Goal: Task Accomplishment & Management: Complete application form

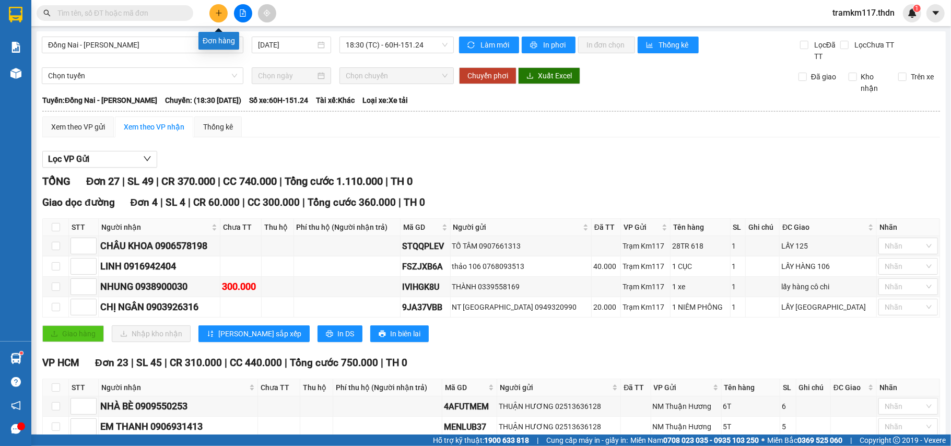
click at [218, 8] on button at bounding box center [218, 13] width 18 height 18
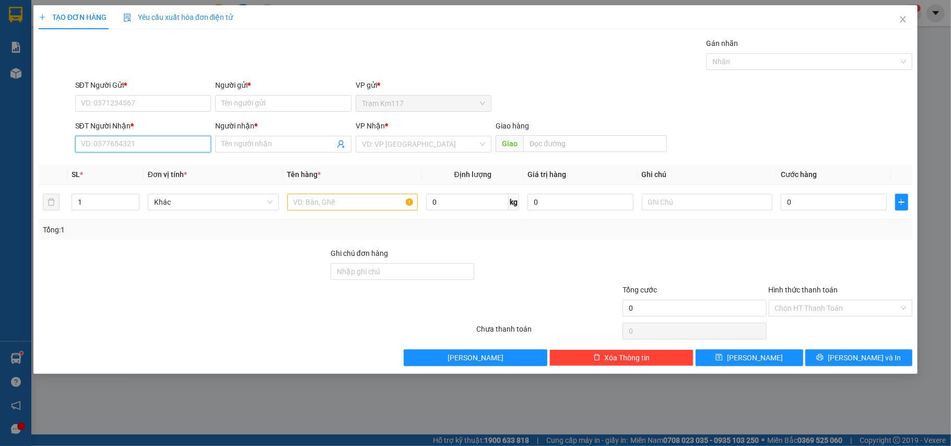
click at [143, 149] on input "SĐT Người Nhận *" at bounding box center [143, 144] width 136 height 17
type input "0389980809"
click at [99, 105] on input "SĐT Người Gửi *" at bounding box center [143, 103] width 136 height 17
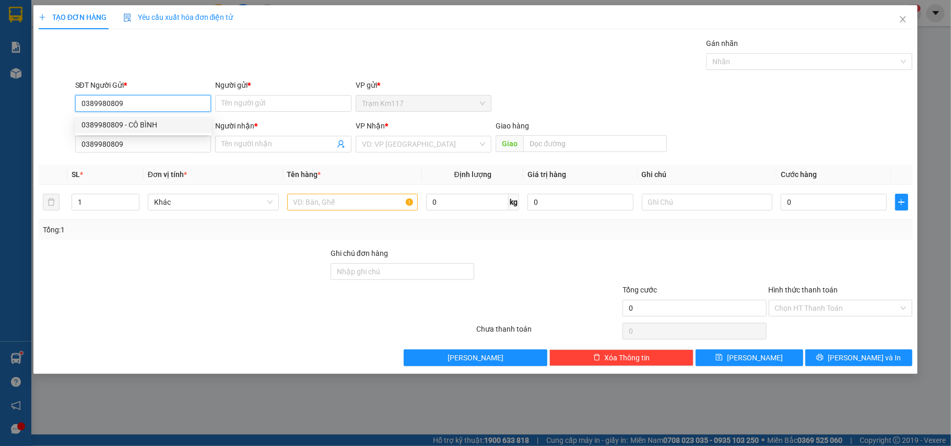
type input "0389980809"
drag, startPoint x: 104, startPoint y: 124, endPoint x: 233, endPoint y: 97, distance: 131.1
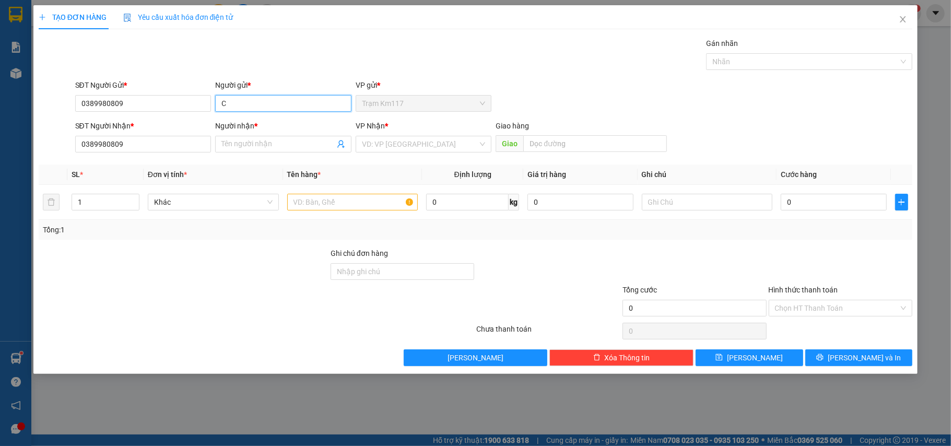
type input "CO"
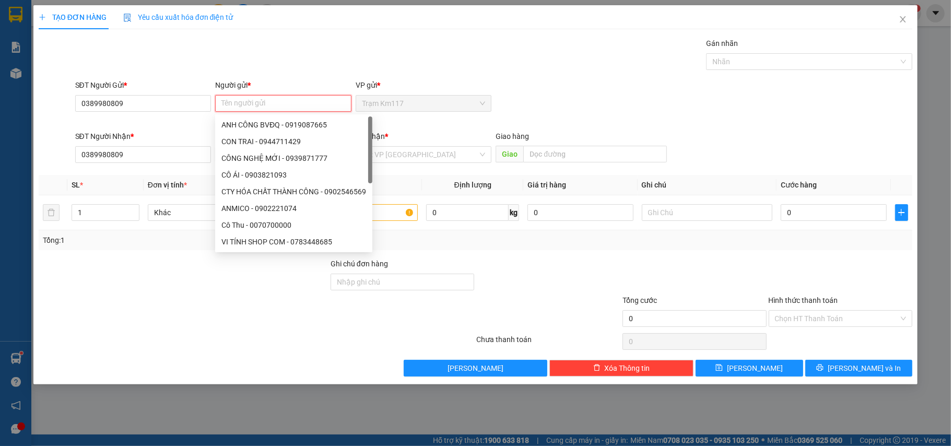
type input "C"
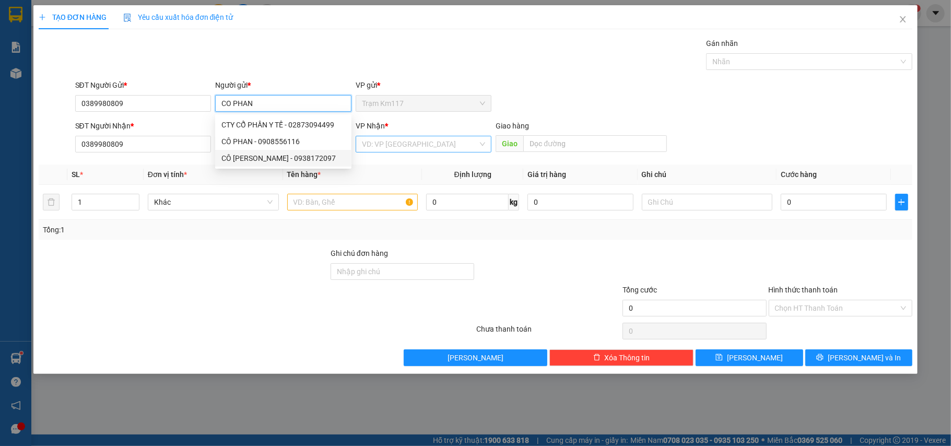
type input "CO PHAN"
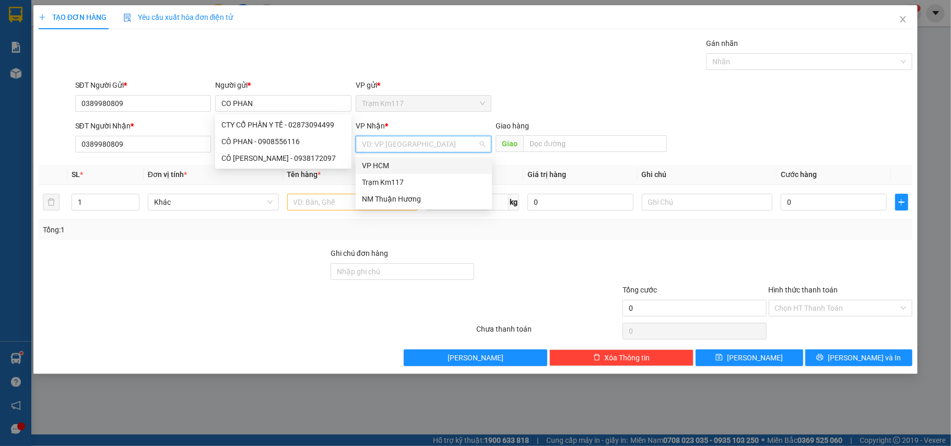
click at [362, 147] on input "search" at bounding box center [420, 144] width 116 height 16
click at [366, 163] on div "VP HCM" at bounding box center [424, 165] width 124 height 11
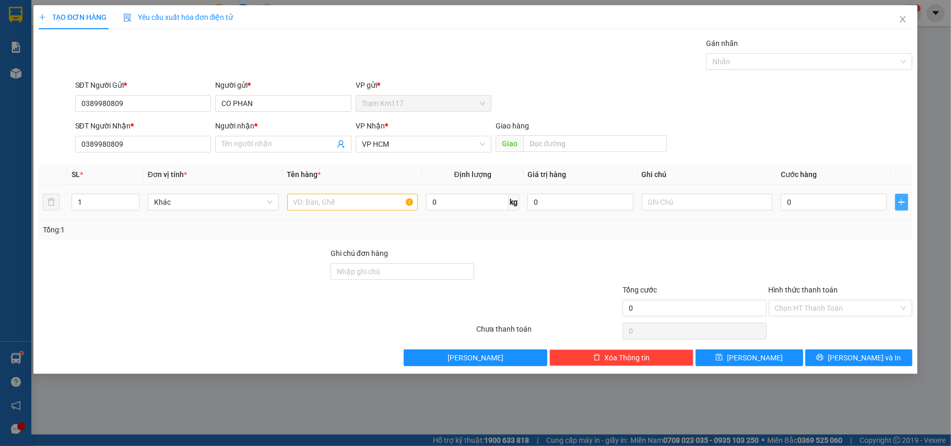
click at [896, 208] on button "button" at bounding box center [902, 202] width 14 height 17
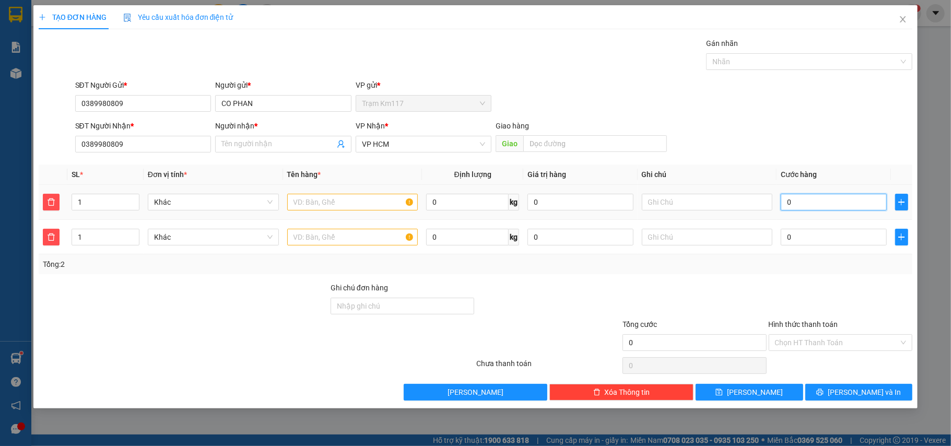
click at [823, 199] on input "0" at bounding box center [832, 202] width 105 height 17
click at [784, 345] on input "Hình thức thanh toán" at bounding box center [837, 343] width 124 height 16
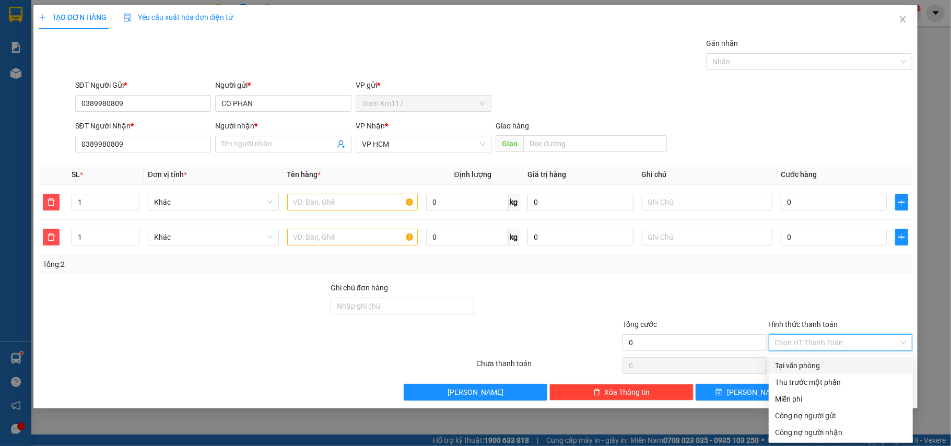
click at [781, 362] on div "Tại văn phòng" at bounding box center [841, 365] width 132 height 11
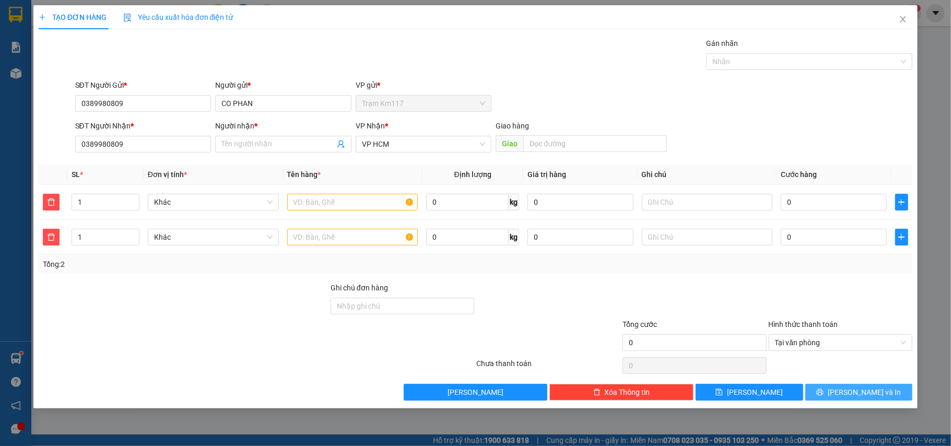
click at [864, 395] on span "[PERSON_NAME] và In" at bounding box center [863, 391] width 73 height 11
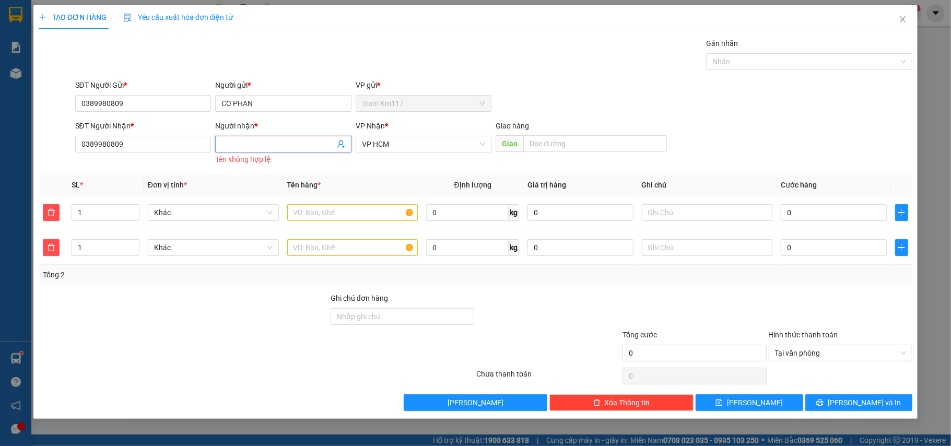
click at [237, 145] on input "Người nhận *" at bounding box center [277, 143] width 113 height 11
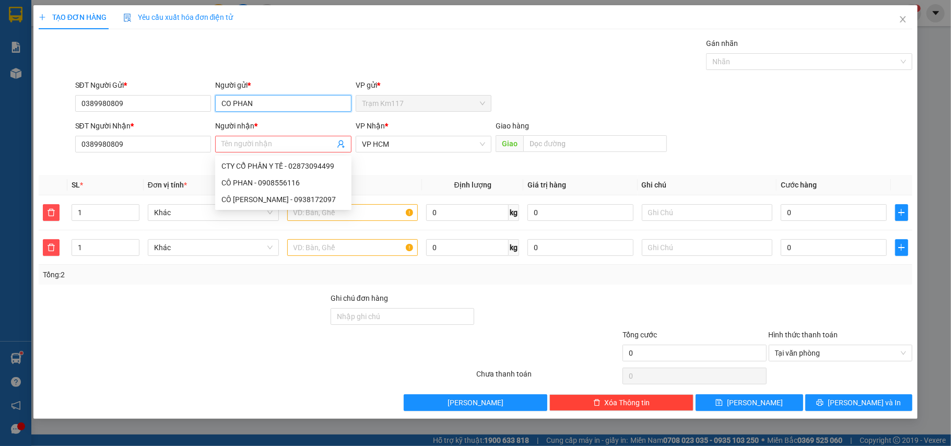
click at [259, 105] on input "CO PHAN" at bounding box center [283, 103] width 136 height 17
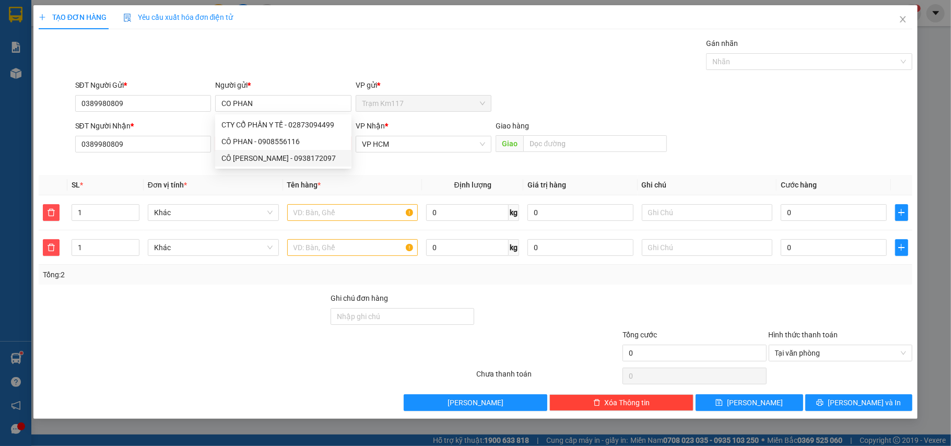
click at [174, 335] on div at bounding box center [184, 347] width 292 height 37
click at [236, 137] on span at bounding box center [283, 144] width 136 height 17
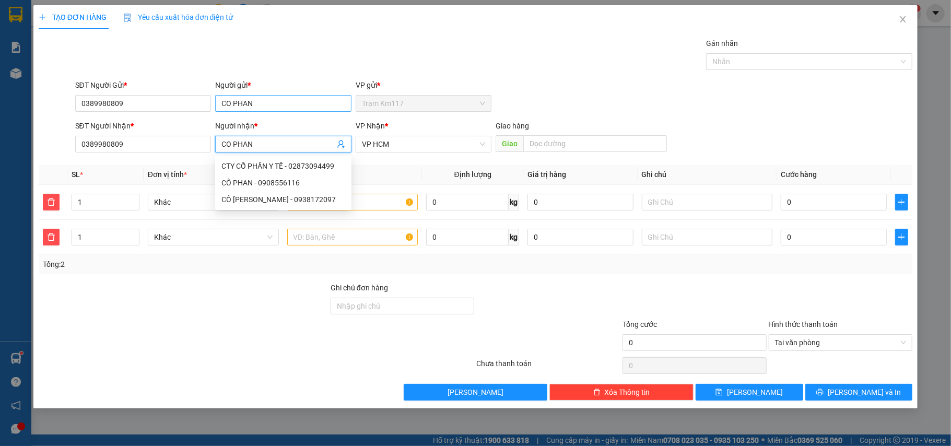
type input "CO PHAN"
click at [253, 103] on input "CO PHAN" at bounding box center [283, 103] width 136 height 17
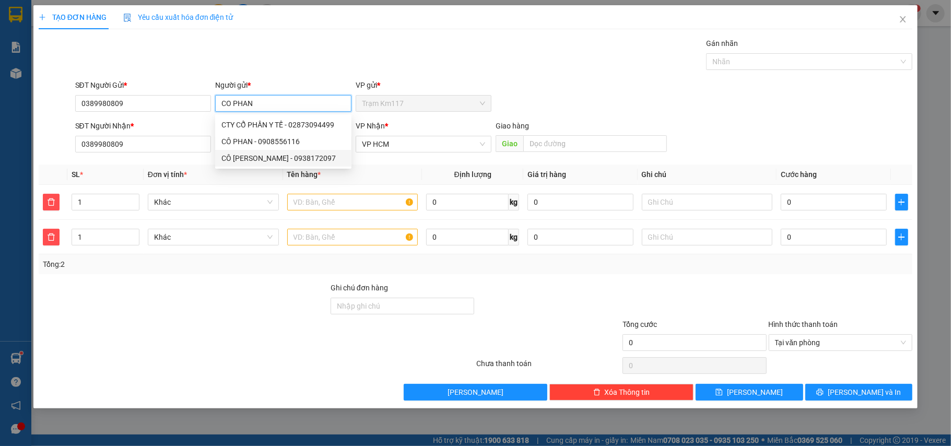
type input "0938172097"
click at [279, 91] on div "Người gửi *" at bounding box center [283, 87] width 136 height 16
click at [257, 110] on input "CÔ PHAN" at bounding box center [283, 103] width 136 height 17
click at [289, 90] on div "Người gửi *" at bounding box center [283, 84] width 136 height 11
click at [289, 95] on input "CÔ PHAN" at bounding box center [283, 103] width 136 height 17
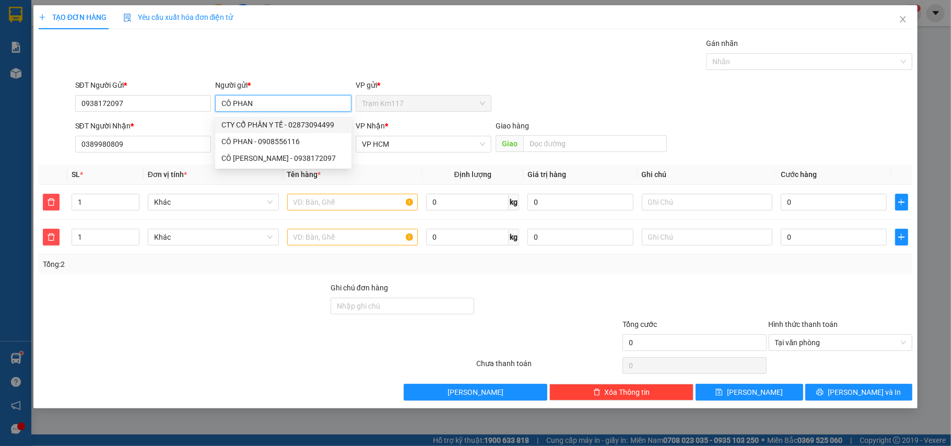
click at [251, 102] on input "CÔ PHAN" at bounding box center [283, 103] width 136 height 17
click at [236, 97] on input "CÔ PHAN" at bounding box center [283, 103] width 136 height 17
click at [254, 104] on input "CÔ PHAN" at bounding box center [283, 103] width 136 height 17
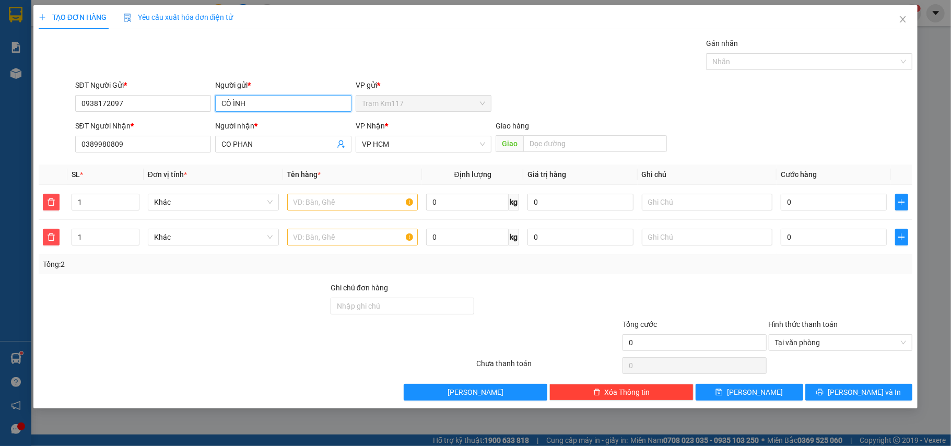
drag, startPoint x: 236, startPoint y: 105, endPoint x: 231, endPoint y: 100, distance: 7.4
drag, startPoint x: 231, startPoint y: 100, endPoint x: 368, endPoint y: 46, distance: 147.4
drag, startPoint x: 368, startPoint y: 46, endPoint x: 259, endPoint y: 102, distance: 122.6
drag, startPoint x: 259, startPoint y: 102, endPoint x: 237, endPoint y: 99, distance: 22.1
click at [237, 99] on input "CÔ ÌNH" at bounding box center [283, 103] width 136 height 17
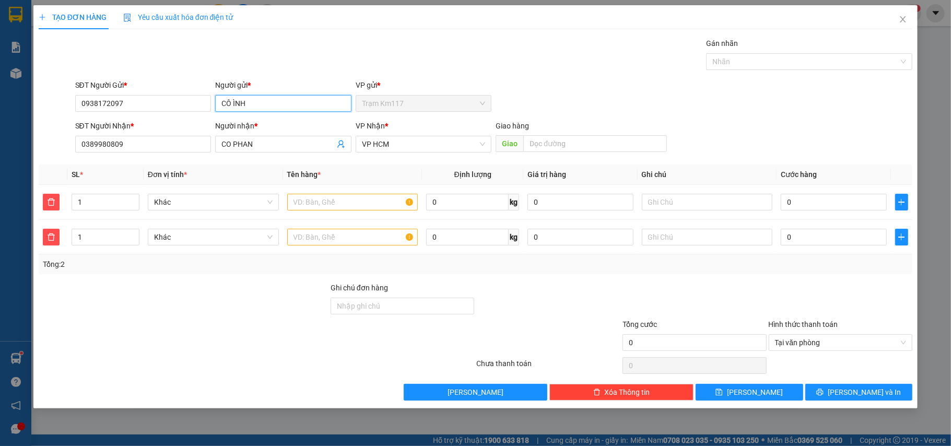
click at [227, 103] on input "CÔ ÌNH" at bounding box center [283, 103] width 136 height 17
click at [230, 103] on input "CÔ ÌNH" at bounding box center [283, 103] width 136 height 17
type input "CB ÌNH"
click at [246, 101] on input "CB ÌNH" at bounding box center [283, 103] width 136 height 17
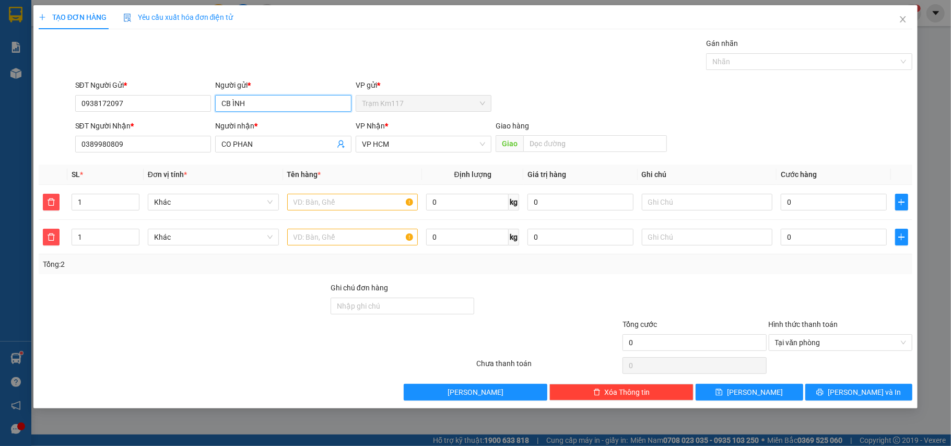
click at [245, 104] on input "CB ÌNH" at bounding box center [283, 103] width 136 height 17
click at [244, 105] on input "CB ÌNH" at bounding box center [283, 103] width 136 height 17
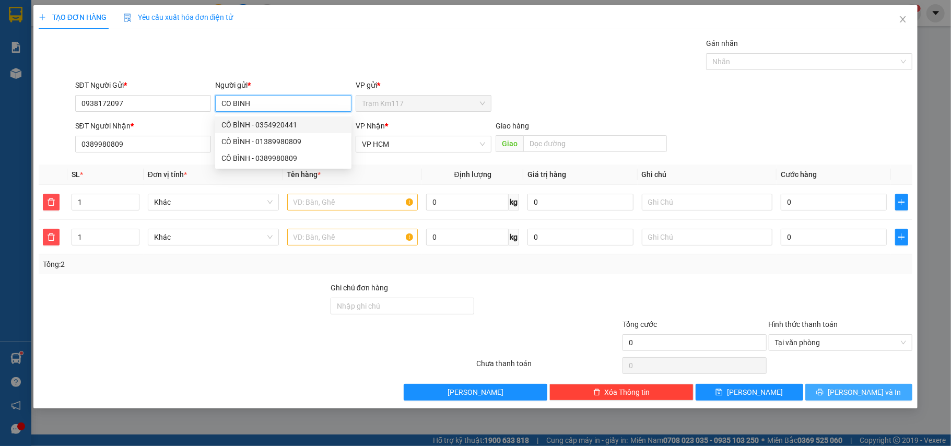
type input "CO BINH"
click at [829, 400] on button "[PERSON_NAME] và In" at bounding box center [859, 392] width 108 height 17
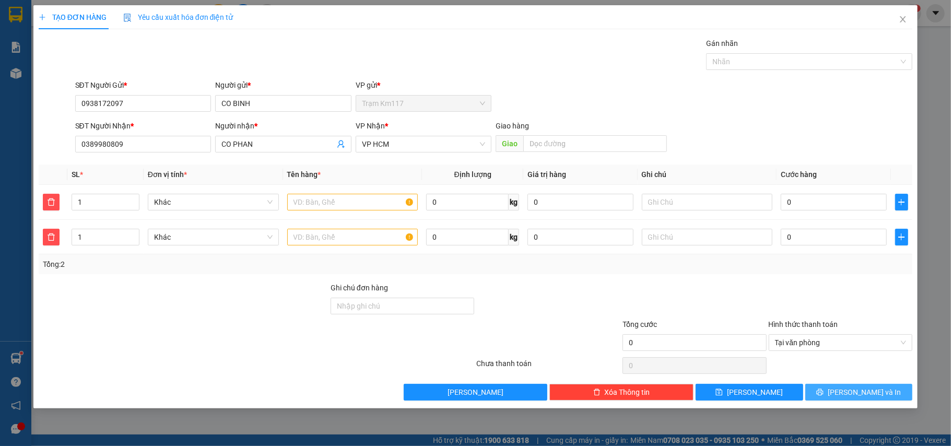
click at [830, 389] on button "[PERSON_NAME] và In" at bounding box center [859, 392] width 108 height 17
click at [370, 108] on span "Trạm Km117" at bounding box center [424, 104] width 124 height 16
click at [297, 201] on input "text" at bounding box center [352, 202] width 131 height 17
type input "B"
click at [846, 388] on button "[PERSON_NAME] và In" at bounding box center [859, 392] width 108 height 17
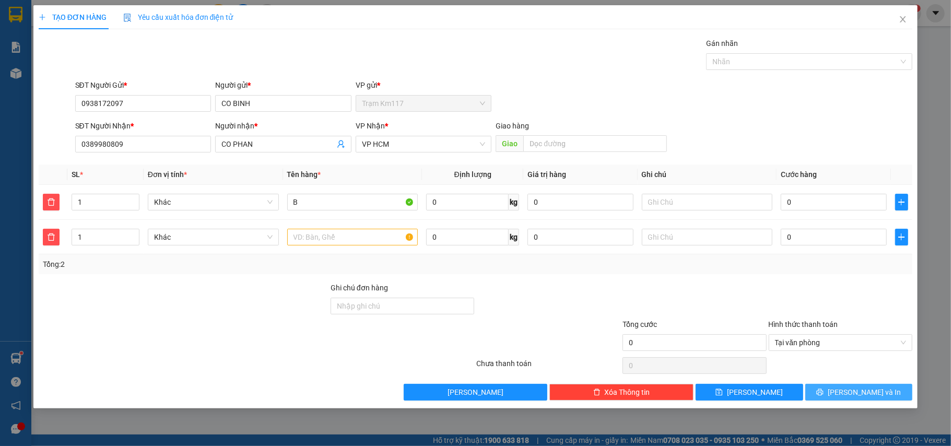
click at [828, 389] on button "[PERSON_NAME] và In" at bounding box center [859, 392] width 108 height 17
click at [832, 389] on button "[PERSON_NAME] và In" at bounding box center [859, 392] width 108 height 17
drag, startPoint x: 372, startPoint y: 109, endPoint x: 372, endPoint y: 99, distance: 9.4
click at [372, 99] on span "Trạm Km117" at bounding box center [424, 104] width 124 height 16
click at [399, 105] on span "Trạm Km117" at bounding box center [424, 104] width 124 height 16
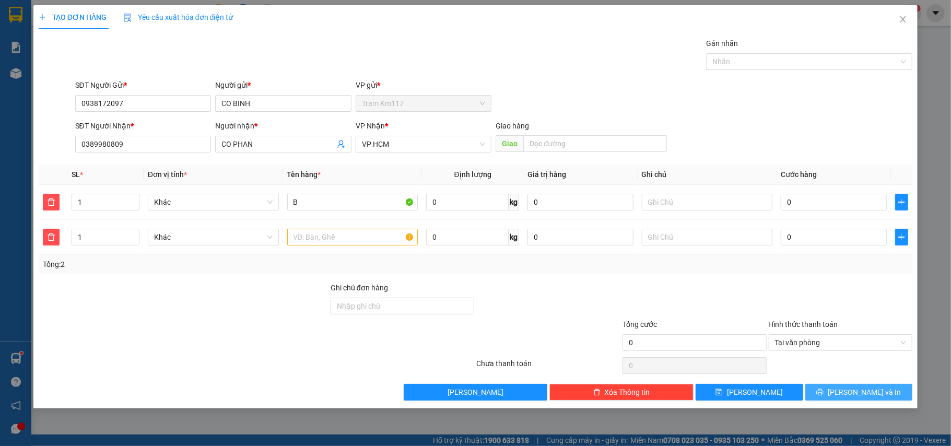
click at [367, 103] on span "Trạm Km117" at bounding box center [424, 104] width 124 height 16
click at [379, 109] on span "Trạm Km117" at bounding box center [424, 104] width 124 height 16
click at [378, 109] on span "Trạm Km117" at bounding box center [424, 104] width 124 height 16
click at [401, 103] on span "Trạm Km117" at bounding box center [424, 104] width 124 height 16
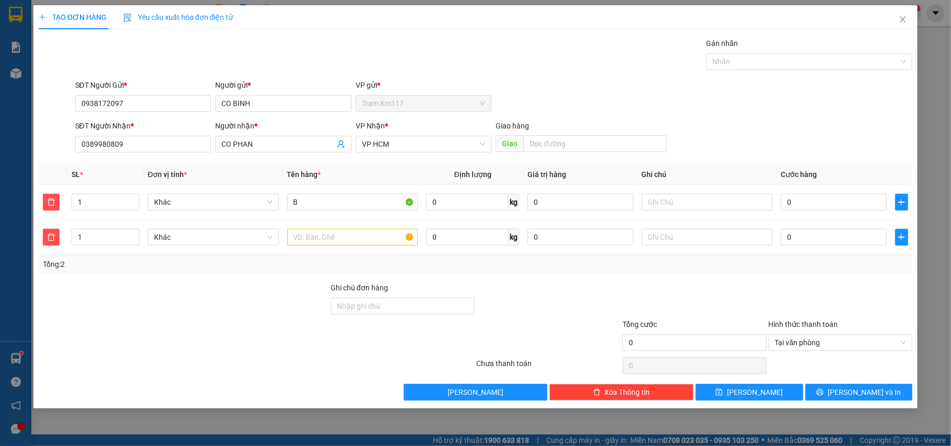
drag, startPoint x: 378, startPoint y: 103, endPoint x: 62, endPoint y: 374, distance: 416.2
drag, startPoint x: 62, startPoint y: 374, endPoint x: 366, endPoint y: 103, distance: 407.8
click at [366, 103] on span "Trạm Km117" at bounding box center [424, 104] width 124 height 16
drag, startPoint x: 871, startPoint y: 389, endPoint x: 832, endPoint y: 397, distance: 39.3
click at [832, 397] on button "[PERSON_NAME] và In" at bounding box center [859, 392] width 108 height 17
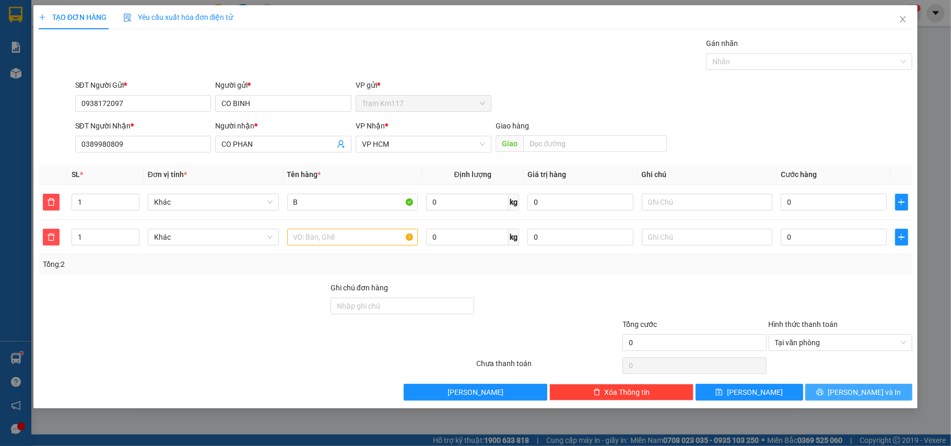
click at [832, 397] on button "[PERSON_NAME] và In" at bounding box center [859, 392] width 108 height 17
click at [306, 239] on input "text" at bounding box center [352, 237] width 131 height 17
type input "B"
click at [837, 397] on button "[PERSON_NAME] và In" at bounding box center [859, 392] width 108 height 17
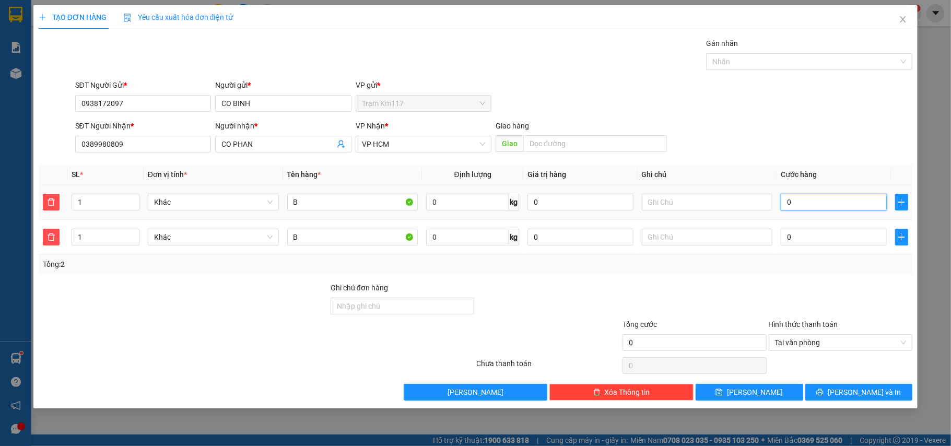
click at [802, 200] on input "0" at bounding box center [832, 202] width 105 height 17
click at [804, 197] on input "0" at bounding box center [832, 202] width 105 height 17
click at [802, 205] on input "0" at bounding box center [832, 202] width 105 height 17
click at [782, 204] on input "0" at bounding box center [832, 202] width 105 height 17
type input "20"
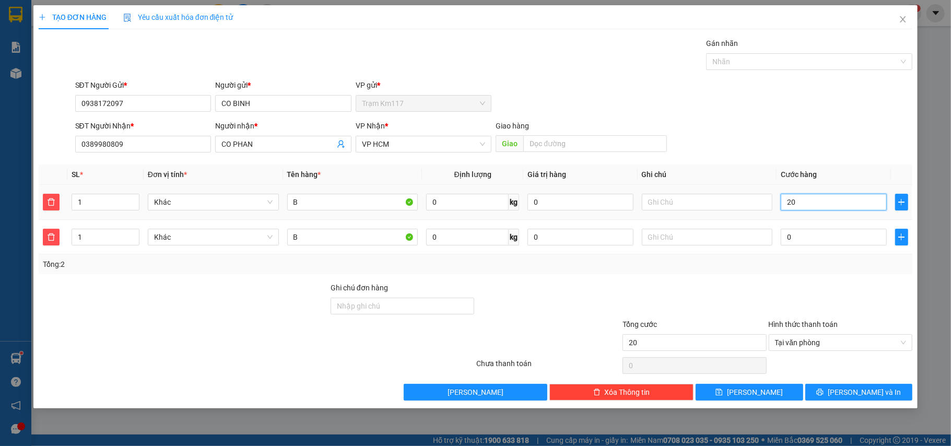
type input "20"
click at [796, 208] on input "20" at bounding box center [832, 202] width 105 height 17
type input "0.200"
type input "200"
type input "02.000"
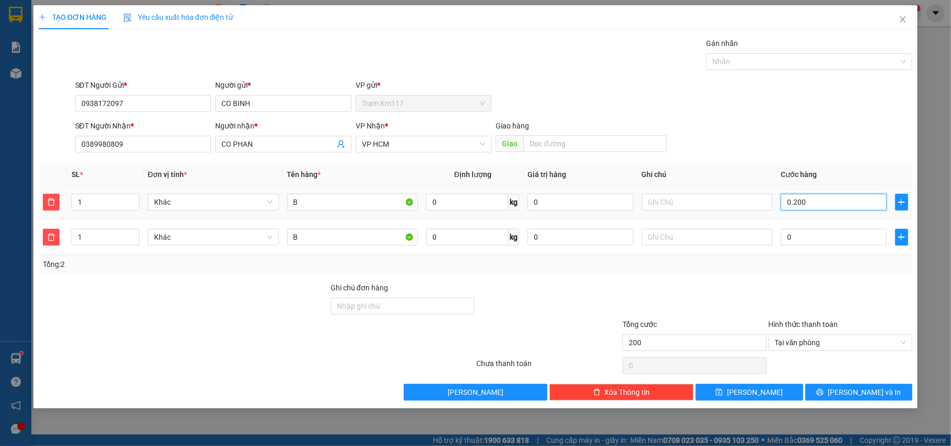
type input "2.000"
type input "0.220.000"
type input "220.000"
type input "020.000"
type input "20.000"
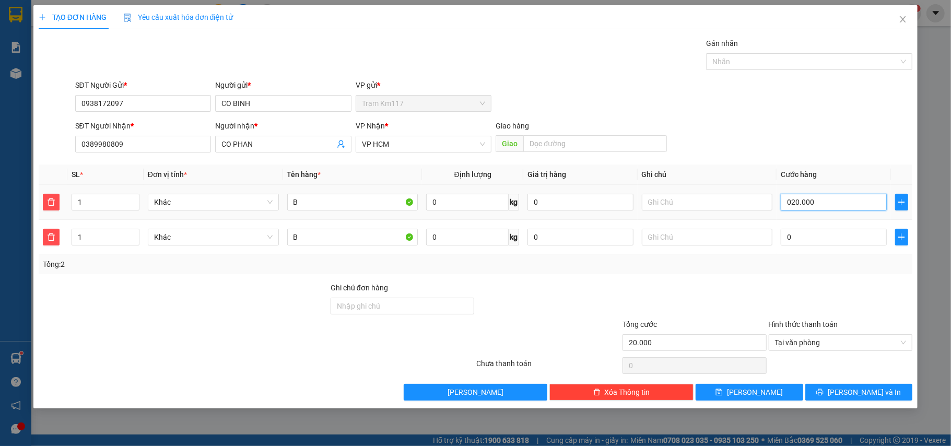
click at [813, 200] on input "020.000" at bounding box center [832, 202] width 105 height 17
click at [817, 205] on input "020.000" at bounding box center [832, 202] width 105 height 17
click at [816, 203] on input "020.000" at bounding box center [832, 202] width 105 height 17
type input "0"
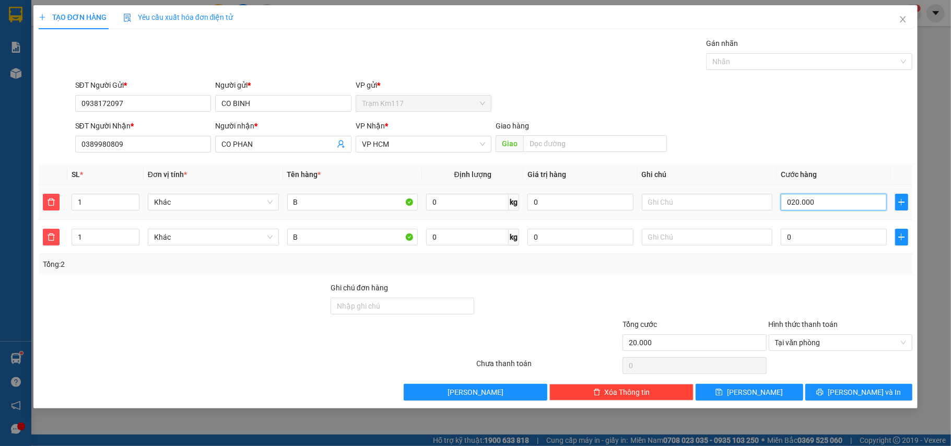
type input "0"
type input "002"
type input "2"
click at [796, 203] on input "002" at bounding box center [832, 202] width 105 height 17
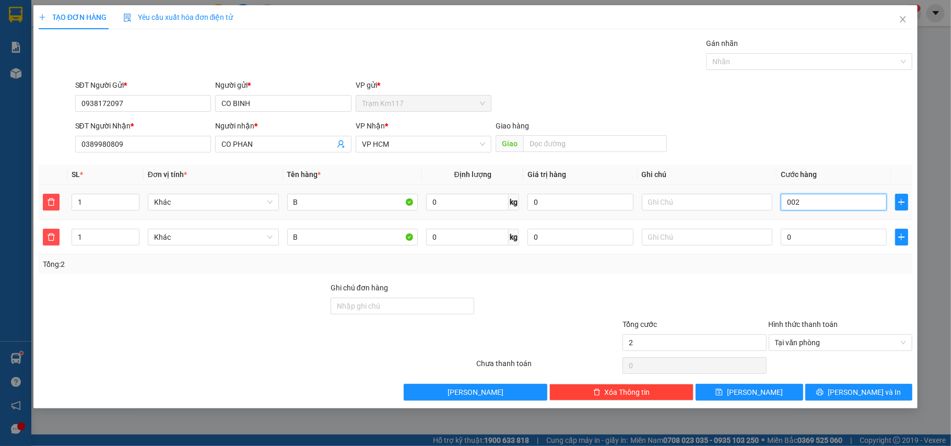
click at [798, 201] on input "002" at bounding box center [832, 202] width 105 height 17
type input "0"
click at [784, 203] on input "0" at bounding box center [832, 202] width 105 height 17
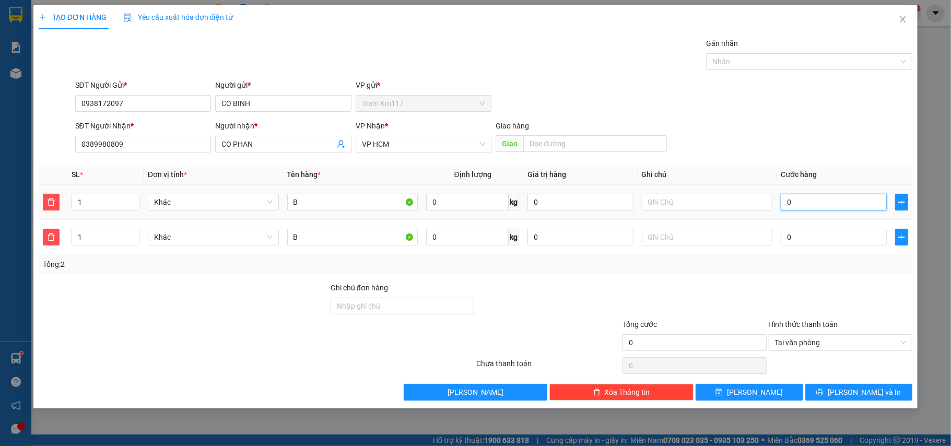
type input "20"
click at [799, 204] on input "20" at bounding box center [832, 202] width 105 height 17
type input "0.200"
type input "200"
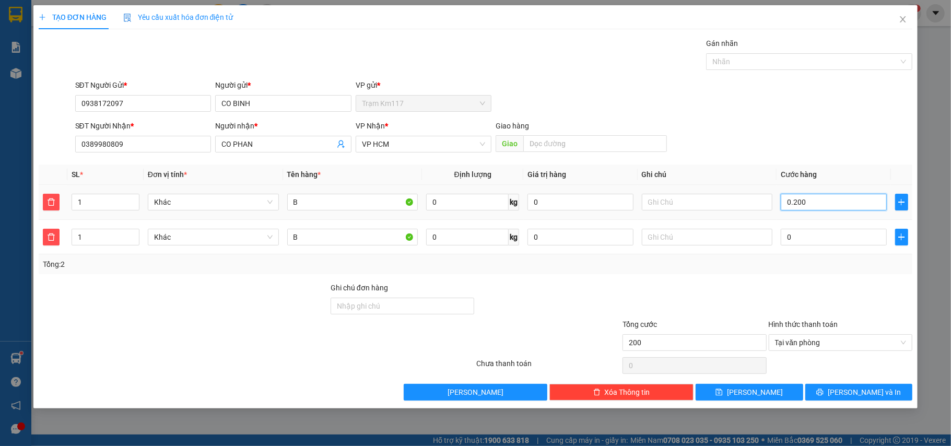
type input "02.000"
type input "2.000"
type input "0.220.000"
type input "220.000"
type input "020.000"
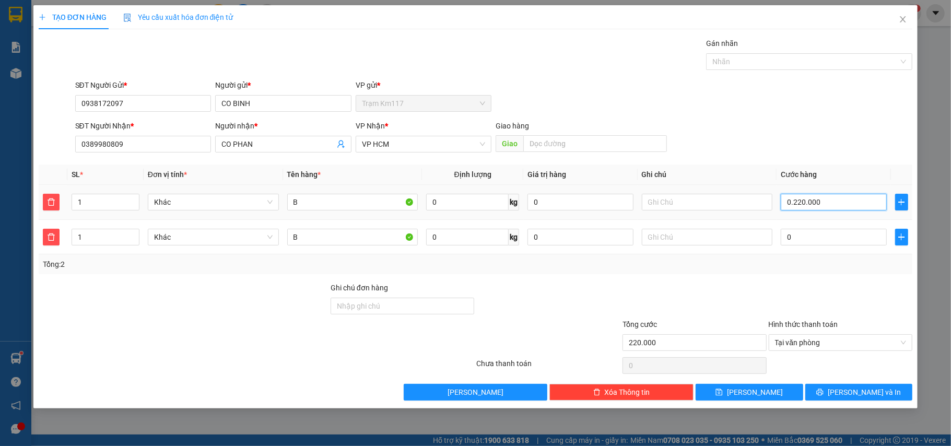
type input "20.000"
click at [835, 203] on input "020.000" at bounding box center [832, 202] width 105 height 17
click at [835, 201] on input "020.000" at bounding box center [832, 202] width 105 height 17
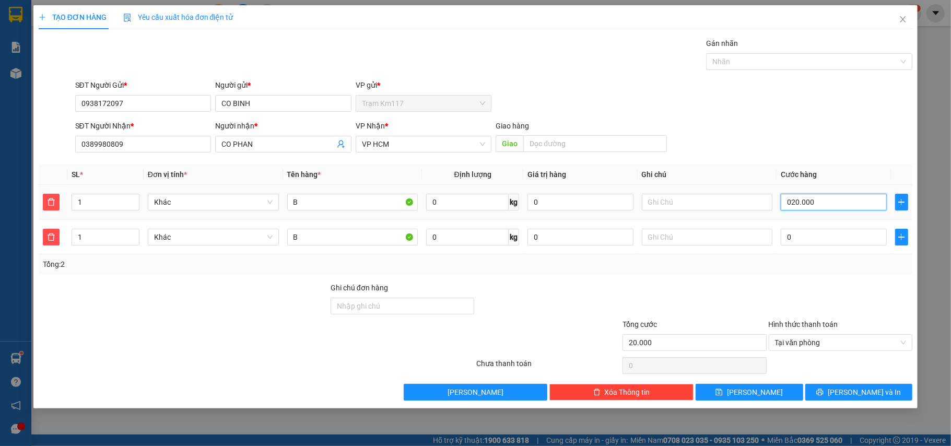
click at [823, 205] on input "020.000" at bounding box center [832, 202] width 105 height 17
type input "0"
click at [816, 235] on input "0" at bounding box center [832, 237] width 105 height 17
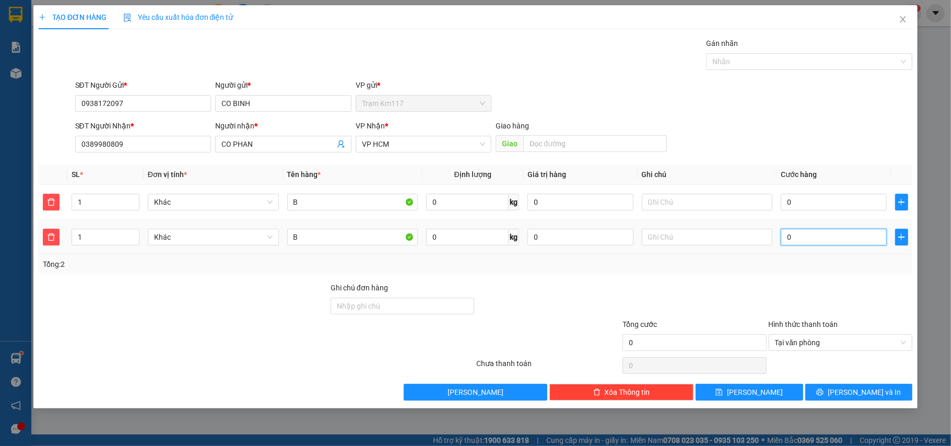
type input "0"
click at [790, 201] on input "0" at bounding box center [832, 202] width 105 height 17
type input "002"
type input "2"
type input "0.020"
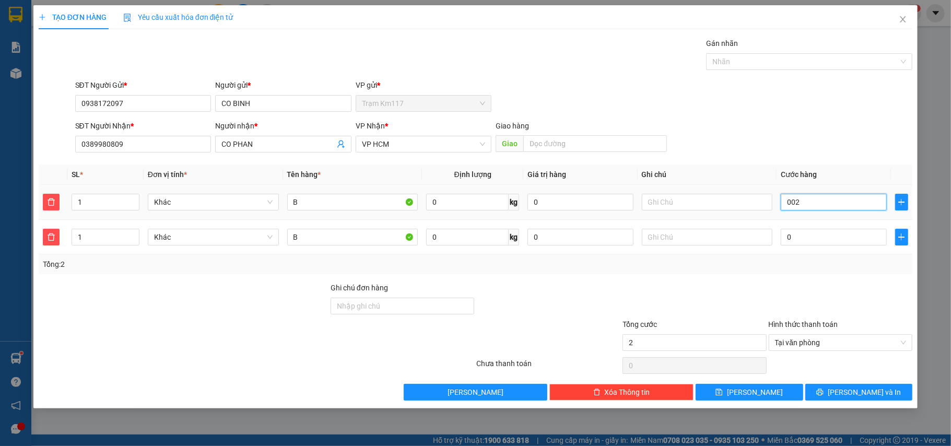
type input "20"
type input "00.200"
type input "200"
type input "00.200"
type input "200"
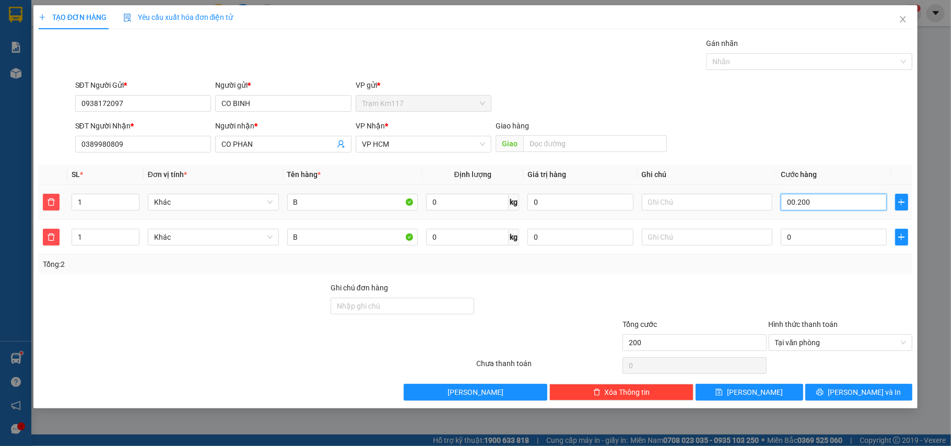
drag, startPoint x: 812, startPoint y: 195, endPoint x: 809, endPoint y: 206, distance: 10.9
click at [811, 195] on input "00.200" at bounding box center [832, 202] width 105 height 17
click at [808, 203] on input "00.200" at bounding box center [832, 202] width 105 height 17
type input "0"
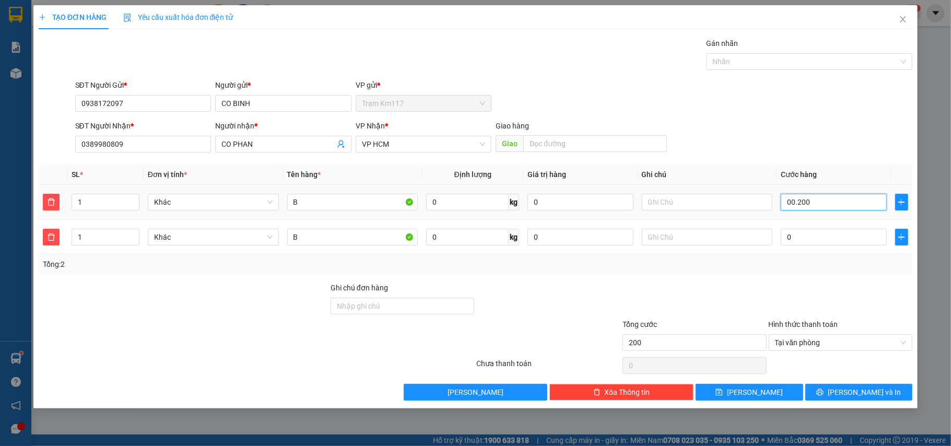
type input "0"
type input "002"
type input "2"
click at [802, 207] on input "002" at bounding box center [832, 202] width 105 height 17
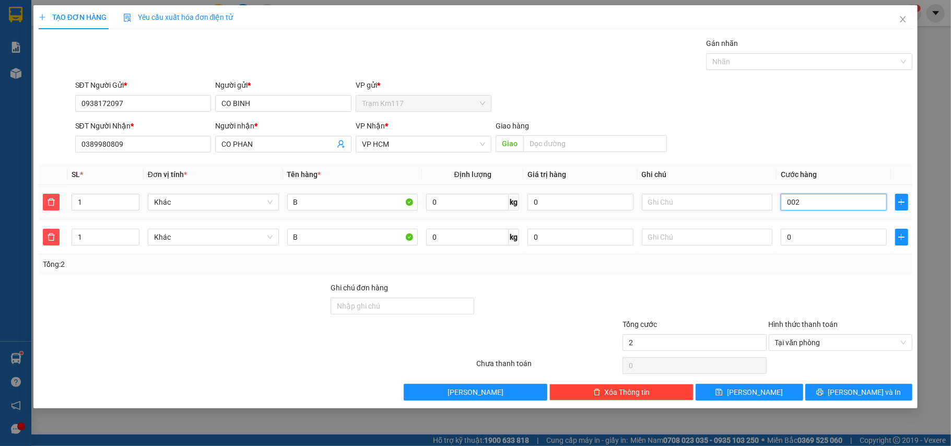
click at [796, 203] on input "002" at bounding box center [832, 202] width 105 height 17
click at [804, 207] on input "002" at bounding box center [832, 202] width 105 height 17
type input "0"
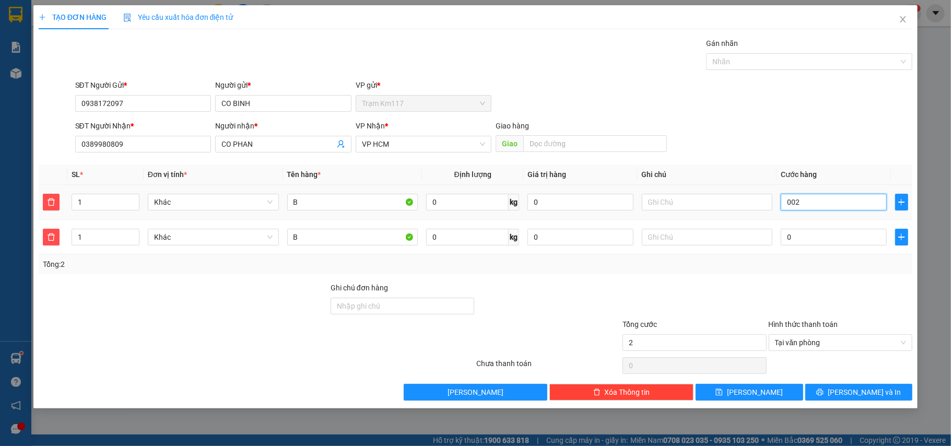
type input "0"
click at [800, 201] on input "0" at bounding box center [832, 202] width 105 height 17
click at [792, 201] on input "0" at bounding box center [832, 202] width 105 height 17
click at [792, 204] on input "0" at bounding box center [832, 202] width 105 height 17
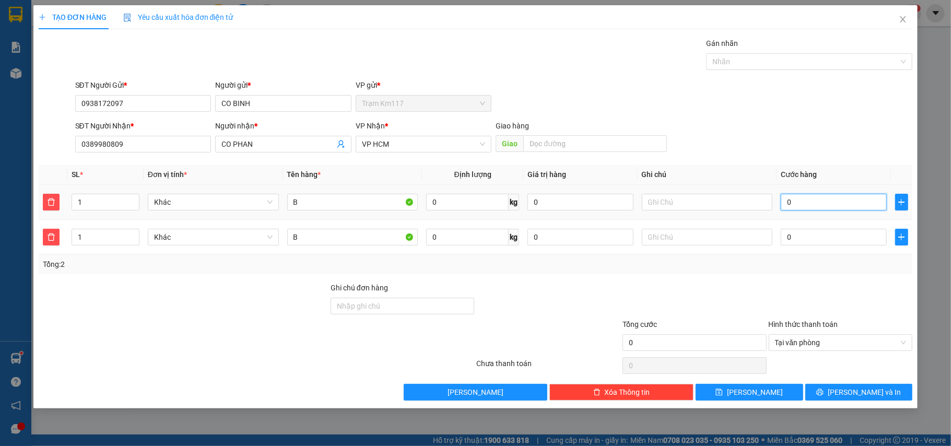
click at [792, 204] on input "0" at bounding box center [832, 202] width 105 height 17
type input "20"
type input "200"
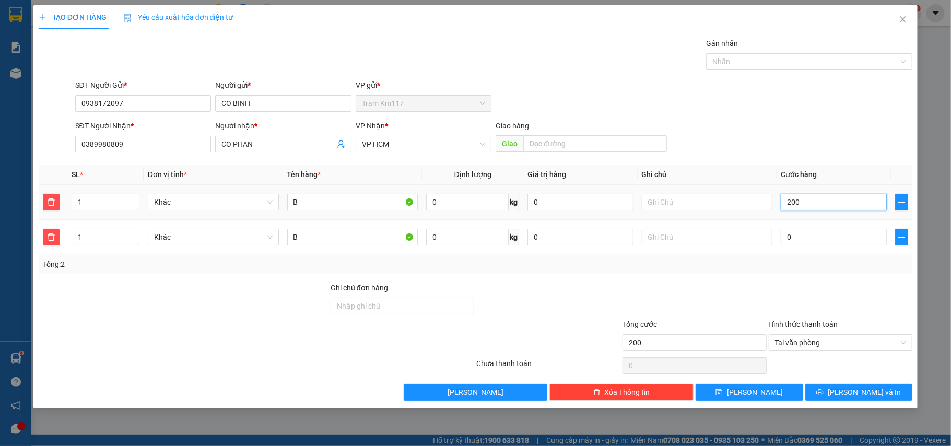
type input "2.000"
type input "22.000"
type input "02.000"
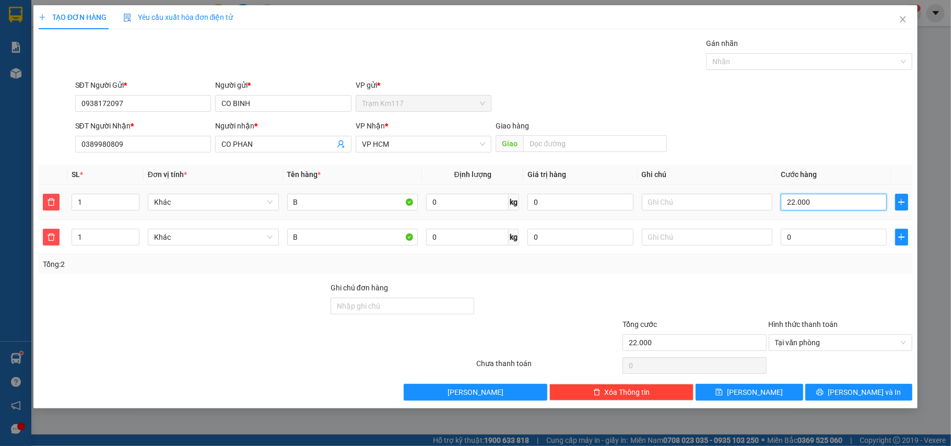
type input "2.000"
drag, startPoint x: 784, startPoint y: 203, endPoint x: 796, endPoint y: 201, distance: 12.1
type input "2.000.000"
drag, startPoint x: 796, startPoint y: 201, endPoint x: 855, endPoint y: 126, distance: 95.5
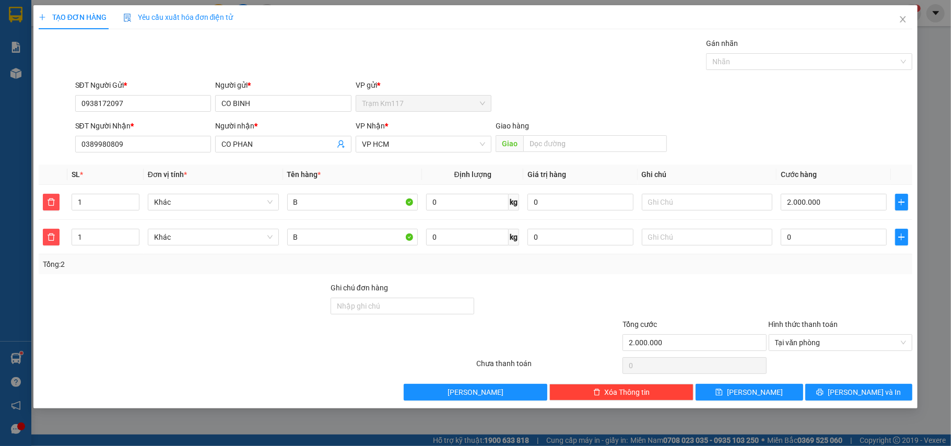
drag, startPoint x: 855, startPoint y: 126, endPoint x: 888, endPoint y: 129, distance: 33.6
drag, startPoint x: 888, startPoint y: 129, endPoint x: 525, endPoint y: 79, distance: 366.8
drag, startPoint x: 525, startPoint y: 79, endPoint x: 825, endPoint y: 200, distance: 323.2
drag, startPoint x: 825, startPoint y: 200, endPoint x: 833, endPoint y: 203, distance: 8.6
drag, startPoint x: 833, startPoint y: 203, endPoint x: 867, endPoint y: 143, distance: 69.0
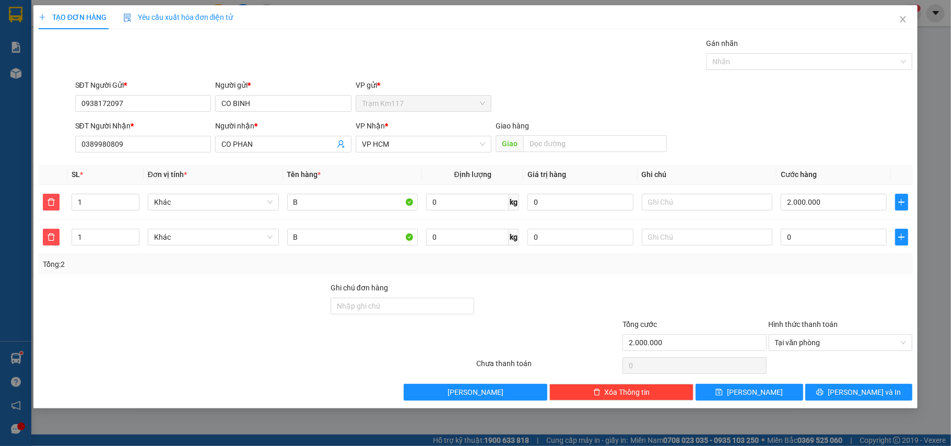
drag, startPoint x: 867, startPoint y: 143, endPoint x: 509, endPoint y: 42, distance: 371.5
drag, startPoint x: 509, startPoint y: 42, endPoint x: 821, endPoint y: 199, distance: 349.0
drag, startPoint x: 821, startPoint y: 199, endPoint x: 151, endPoint y: 304, distance: 677.9
drag, startPoint x: 151, startPoint y: 304, endPoint x: 827, endPoint y: 201, distance: 683.3
drag, startPoint x: 827, startPoint y: 201, endPoint x: 861, endPoint y: 94, distance: 112.3
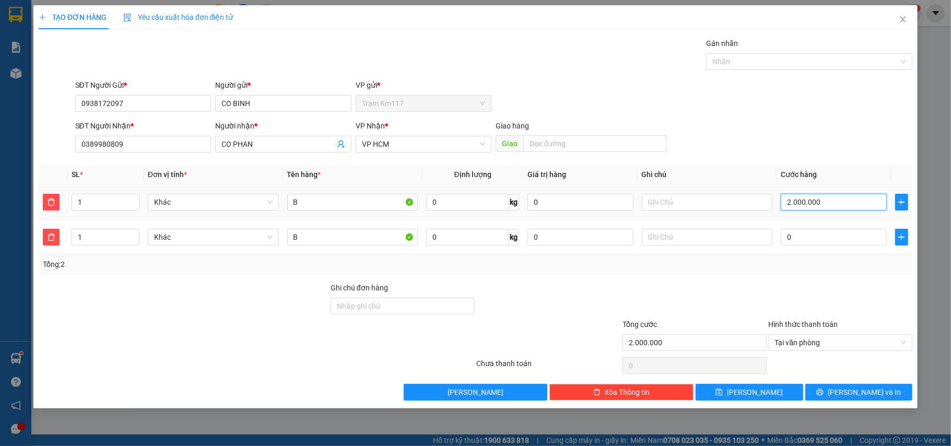
drag, startPoint x: 861, startPoint y: 94, endPoint x: 867, endPoint y: 201, distance: 107.7
drag, startPoint x: 867, startPoint y: 201, endPoint x: 138, endPoint y: 104, distance: 735.7
drag, startPoint x: 138, startPoint y: 104, endPoint x: 825, endPoint y: 201, distance: 694.2
drag, startPoint x: 825, startPoint y: 201, endPoint x: 894, endPoint y: 133, distance: 97.1
click at [894, 133] on div "SĐT Người Nhận * 0389980809 Người nhận * CO PHAN VP Nhận * VP HCM Giao hàng Giao" at bounding box center [493, 138] width 841 height 37
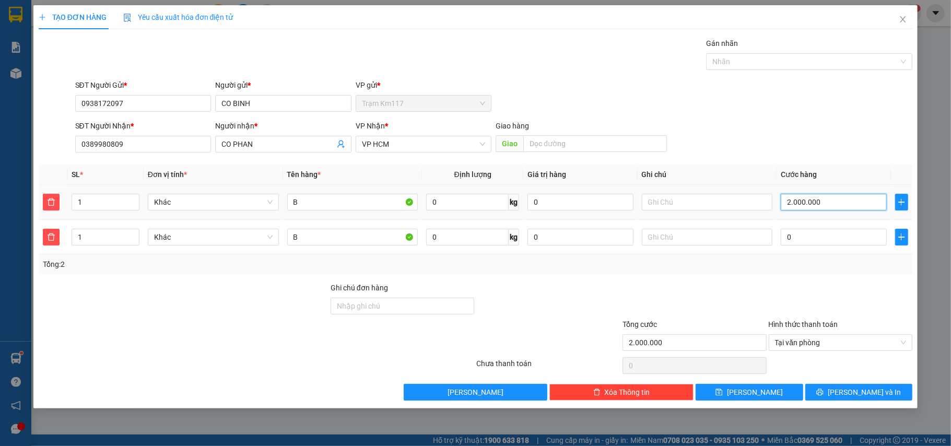
click at [803, 204] on input "2.000.000" at bounding box center [832, 202] width 105 height 17
type input "0"
click at [785, 205] on input "0" at bounding box center [832, 202] width 105 height 17
type input "20"
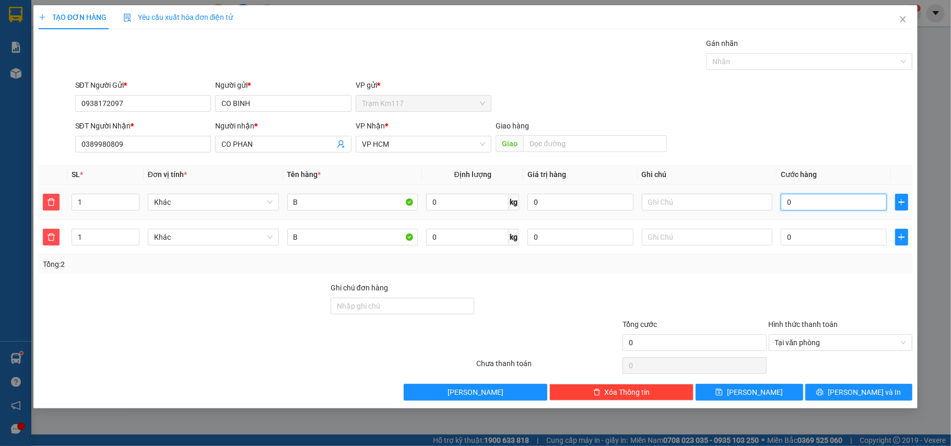
type input "20"
type input "200"
type input "2.000"
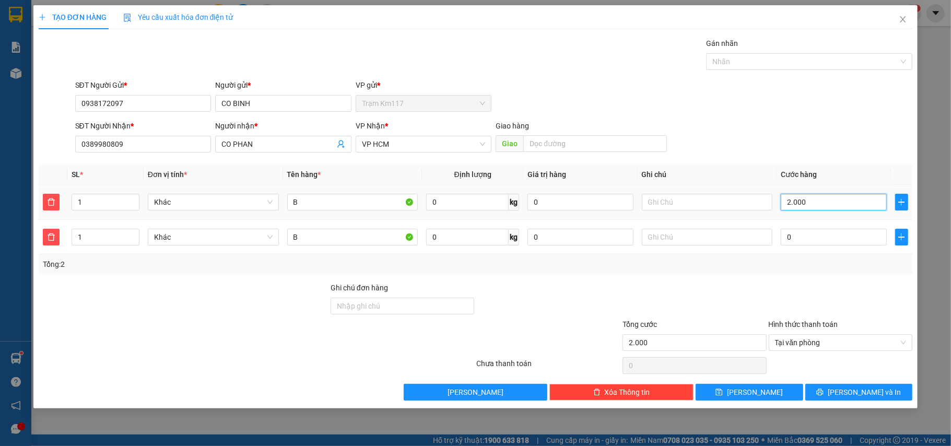
type input "22.000"
type input "02.000"
type input "2.000"
drag, startPoint x: 785, startPoint y: 205, endPoint x: 794, endPoint y: 203, distance: 9.1
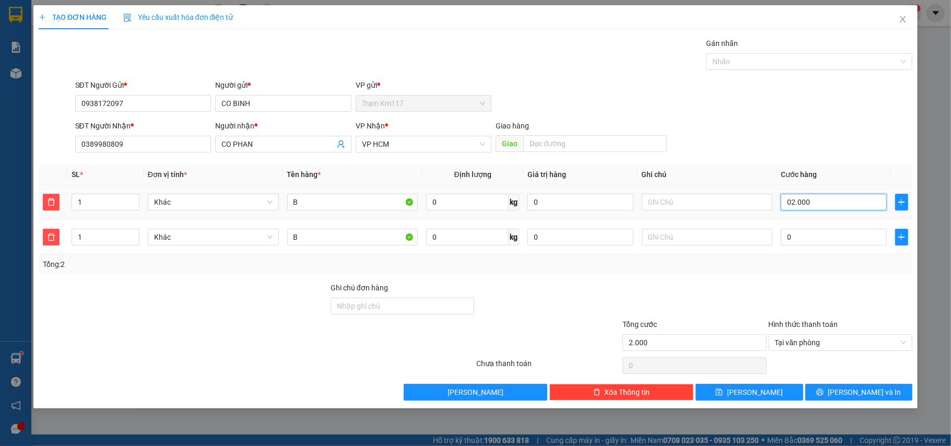
click at [794, 203] on input "02.000" at bounding box center [832, 202] width 105 height 17
click at [817, 199] on input "02.000" at bounding box center [832, 202] width 105 height 17
click at [813, 205] on input "02.000" at bounding box center [832, 202] width 105 height 17
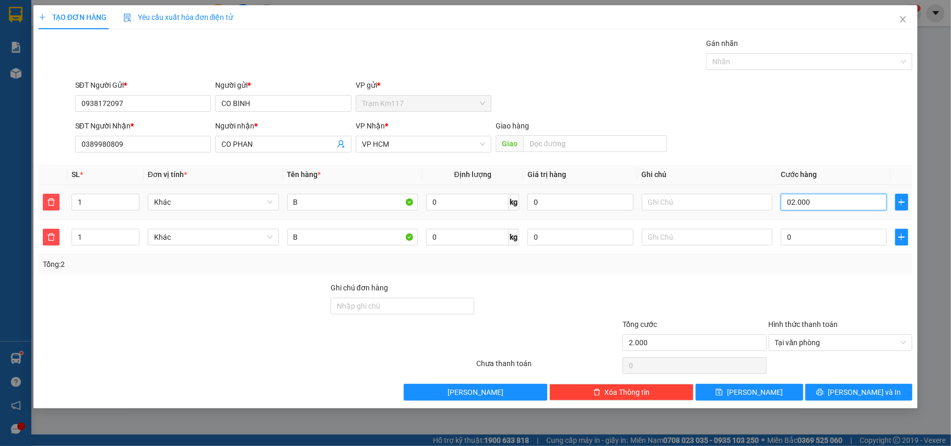
click at [805, 205] on input "02.000" at bounding box center [832, 202] width 105 height 17
drag, startPoint x: 805, startPoint y: 204, endPoint x: 807, endPoint y: 195, distance: 9.1
click at [807, 195] on input "02.000" at bounding box center [832, 202] width 105 height 17
click at [794, 203] on input "02.000" at bounding box center [832, 202] width 105 height 17
drag, startPoint x: 800, startPoint y: 203, endPoint x: 811, endPoint y: 201, distance: 11.0
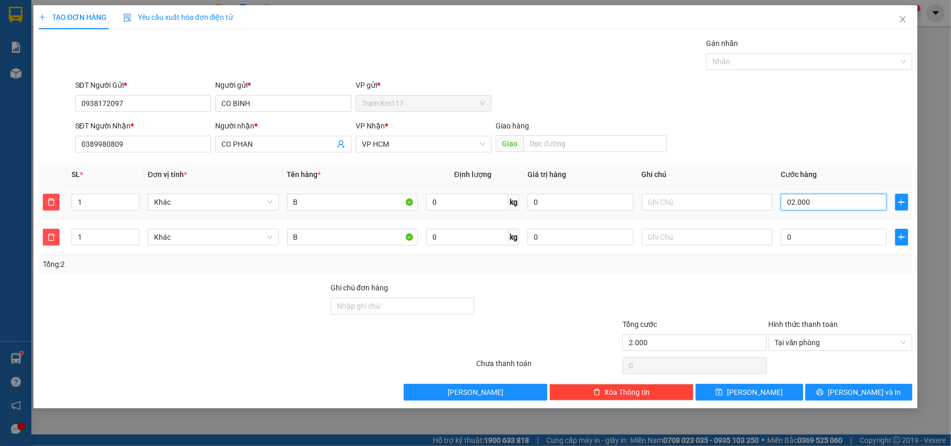
drag, startPoint x: 811, startPoint y: 201, endPoint x: 817, endPoint y: 198, distance: 7.0
click at [817, 198] on input "02.000" at bounding box center [832, 202] width 105 height 17
click at [809, 206] on input "02.000" at bounding box center [832, 202] width 105 height 17
click at [801, 204] on input "02.000" at bounding box center [832, 202] width 105 height 17
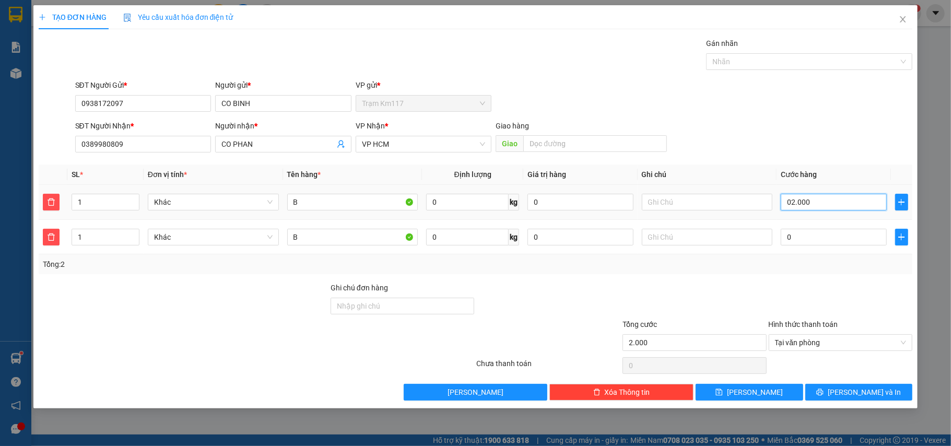
type input "0"
type input "20"
drag, startPoint x: 783, startPoint y: 201, endPoint x: 808, endPoint y: 201, distance: 25.1
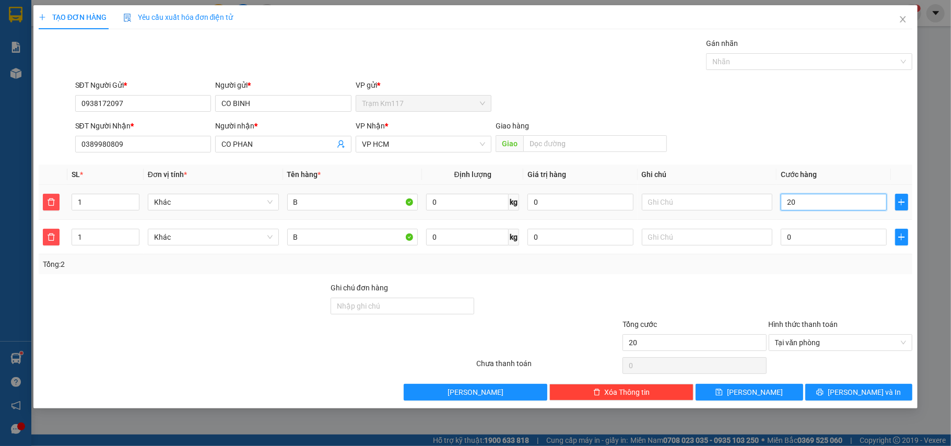
click at [808, 201] on input "20" at bounding box center [832, 202] width 105 height 17
type input "0.200"
type input "200"
type input "0.200"
type input "200"
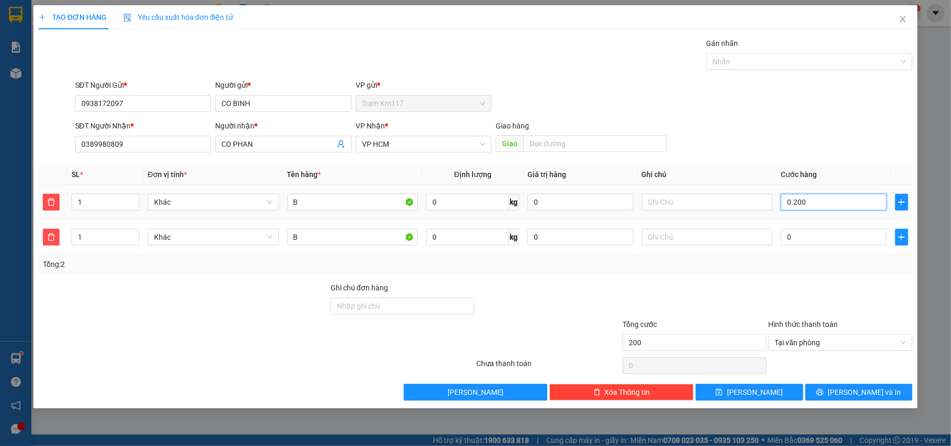
click at [816, 205] on input "0.200" at bounding box center [832, 202] width 105 height 17
click at [798, 199] on input "0.200" at bounding box center [832, 202] width 105 height 17
click at [797, 201] on input "0.200" at bounding box center [832, 202] width 105 height 17
click at [803, 205] on input "0.200" at bounding box center [832, 202] width 105 height 17
click at [776, 191] on td "0.200" at bounding box center [833, 202] width 114 height 35
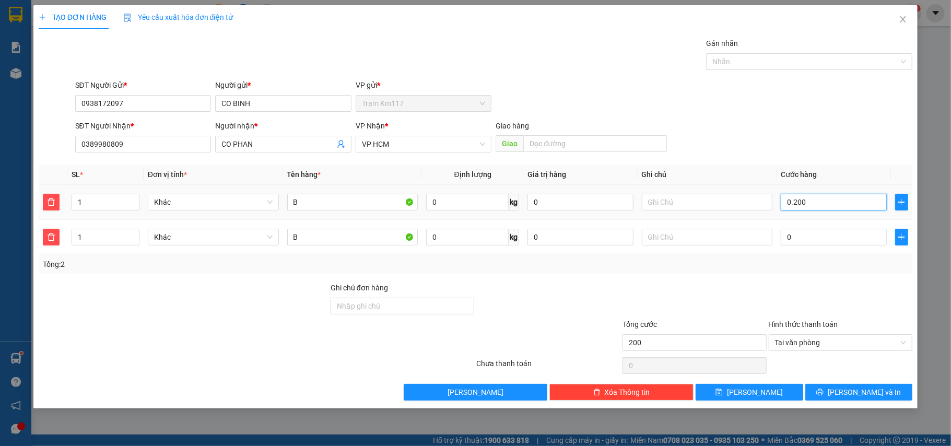
click at [800, 208] on input "0.200" at bounding box center [832, 202] width 105 height 17
click at [800, 207] on input "0.200" at bounding box center [832, 202] width 105 height 17
click at [803, 203] on input "0.200" at bounding box center [832, 202] width 105 height 17
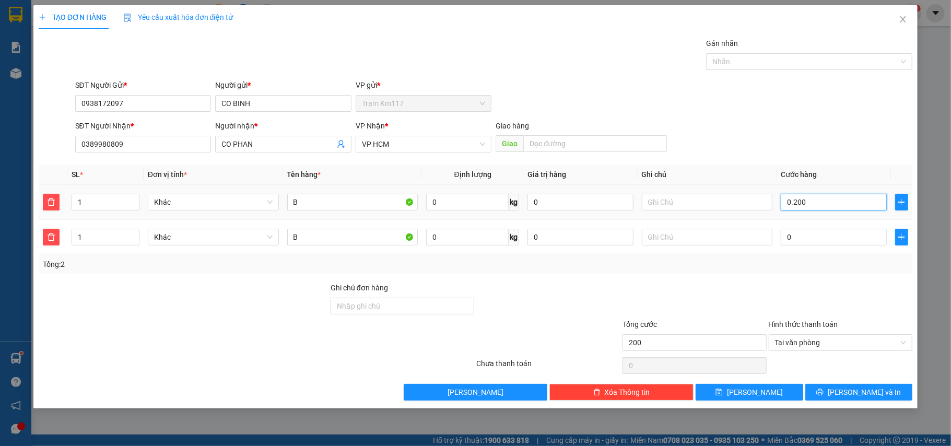
type input "0"
type input "20"
drag, startPoint x: 784, startPoint y: 203, endPoint x: 799, endPoint y: 197, distance: 16.2
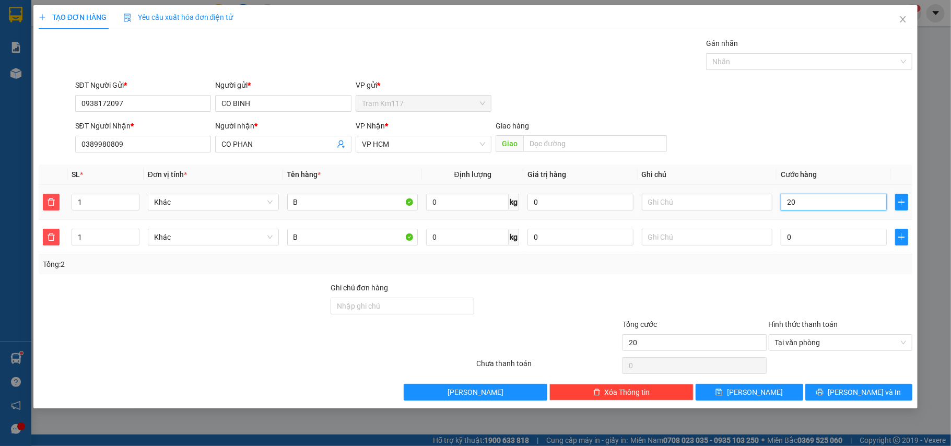
type input "0.200"
type input "200"
type input "02.000"
type input "2.000"
type input "2.000.000"
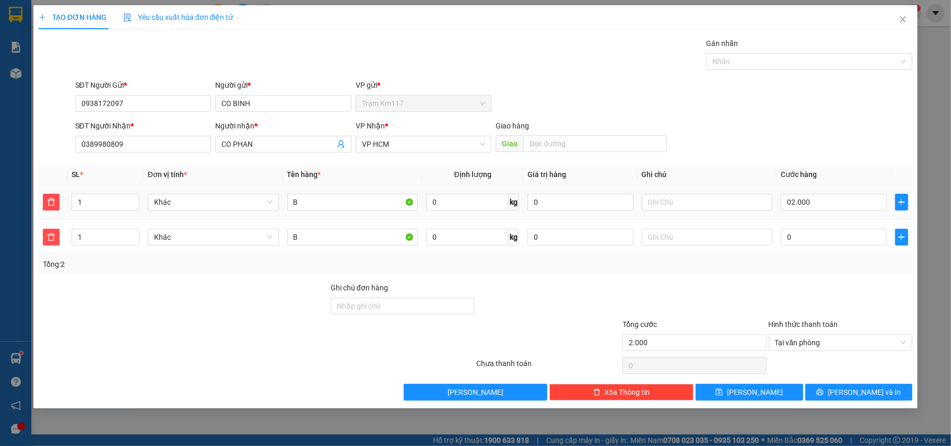
type input "2.000.000"
drag, startPoint x: 799, startPoint y: 197, endPoint x: 873, endPoint y: 72, distance: 145.6
click at [873, 72] on div "Gán nhãn Nhãn" at bounding box center [809, 56] width 206 height 37
click at [804, 201] on input "2.000.000" at bounding box center [832, 202] width 105 height 17
type input "0"
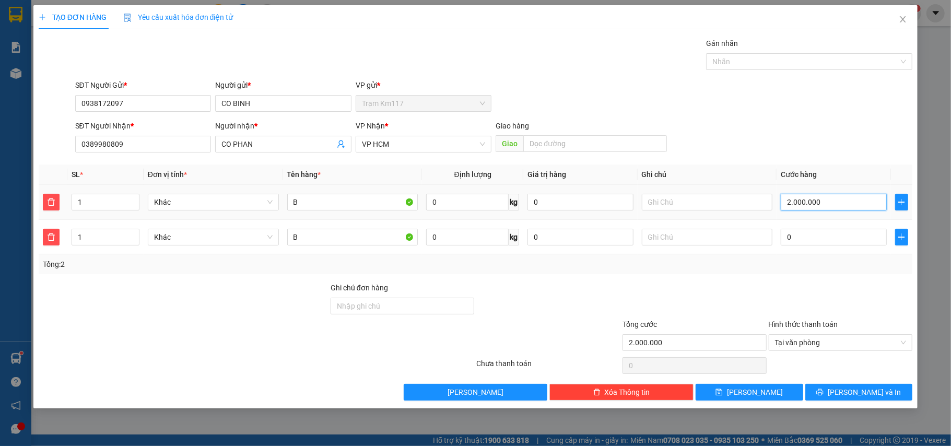
type input "0"
type input "20"
type input "200"
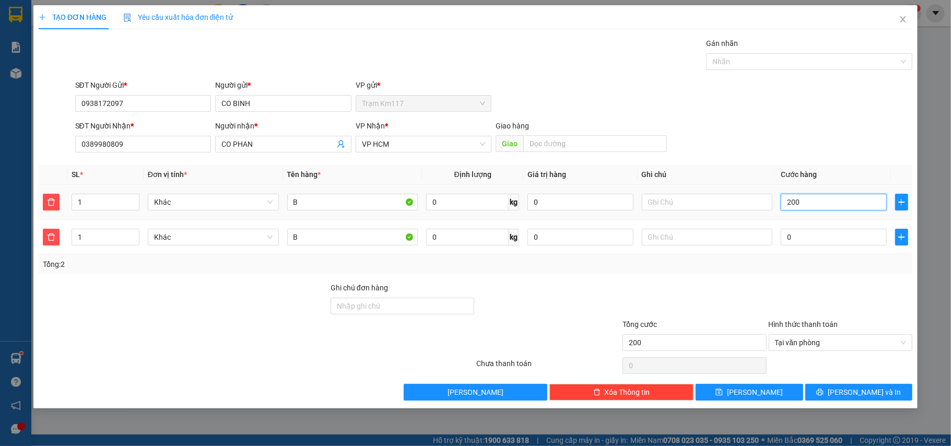
type input "2.000"
type input "22.000"
type input "02.000"
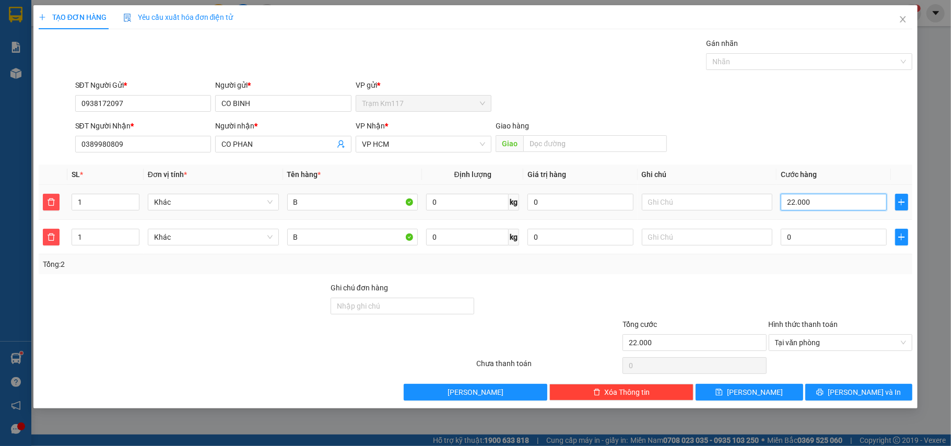
type input "2.000"
drag, startPoint x: 779, startPoint y: 203, endPoint x: 813, endPoint y: 200, distance: 33.5
click at [813, 200] on input "02.000" at bounding box center [832, 202] width 105 height 17
click at [810, 204] on input "02.000" at bounding box center [832, 202] width 105 height 17
click at [806, 203] on input "02.000" at bounding box center [832, 202] width 105 height 17
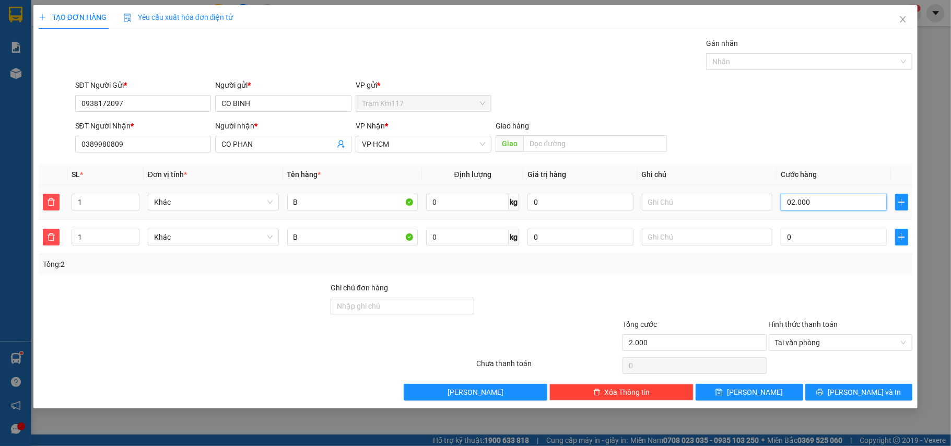
click at [806, 203] on input "02.000" at bounding box center [832, 202] width 105 height 17
click at [815, 205] on input "02.000" at bounding box center [832, 202] width 105 height 17
click at [805, 204] on input "02.000" at bounding box center [832, 202] width 105 height 17
click at [798, 205] on input "02.000" at bounding box center [832, 202] width 105 height 17
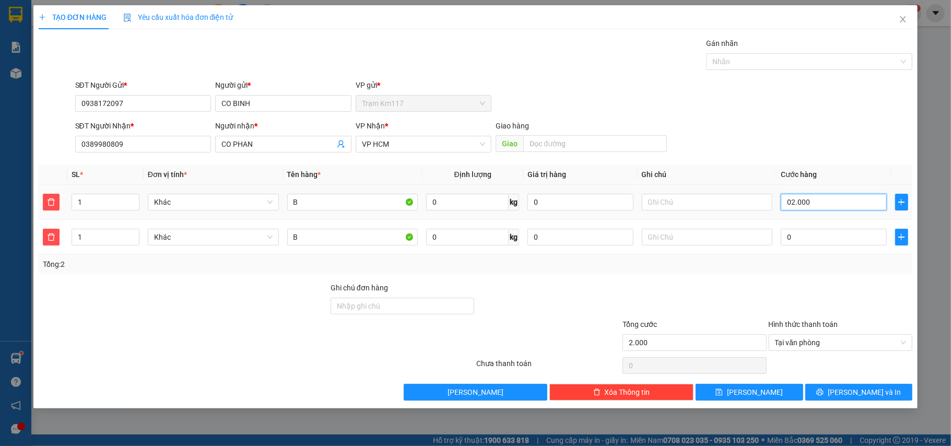
click at [798, 203] on input "02.000" at bounding box center [832, 202] width 105 height 17
type input "0"
type input "20"
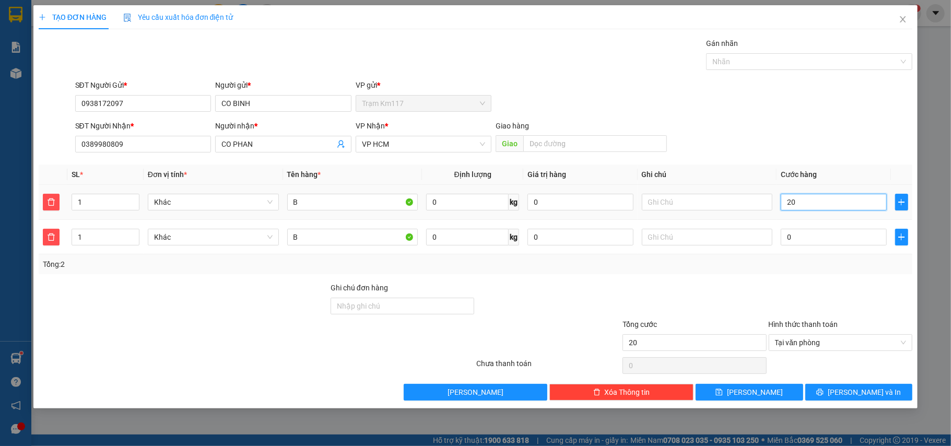
drag, startPoint x: 784, startPoint y: 207, endPoint x: 802, endPoint y: 198, distance: 20.1
click at [802, 198] on input "20" at bounding box center [832, 202] width 105 height 17
type input "0.200"
type input "200"
type input "0.200"
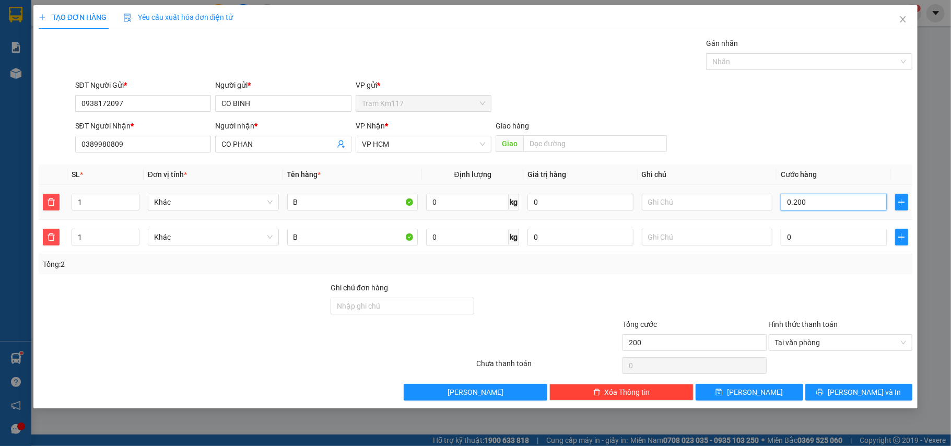
type input "200"
click at [802, 205] on input "0.200" at bounding box center [832, 202] width 105 height 17
click at [800, 203] on input "0.200" at bounding box center [832, 202] width 105 height 17
click at [800, 199] on input "0.200" at bounding box center [832, 202] width 105 height 17
click at [796, 204] on input "0.200" at bounding box center [832, 202] width 105 height 17
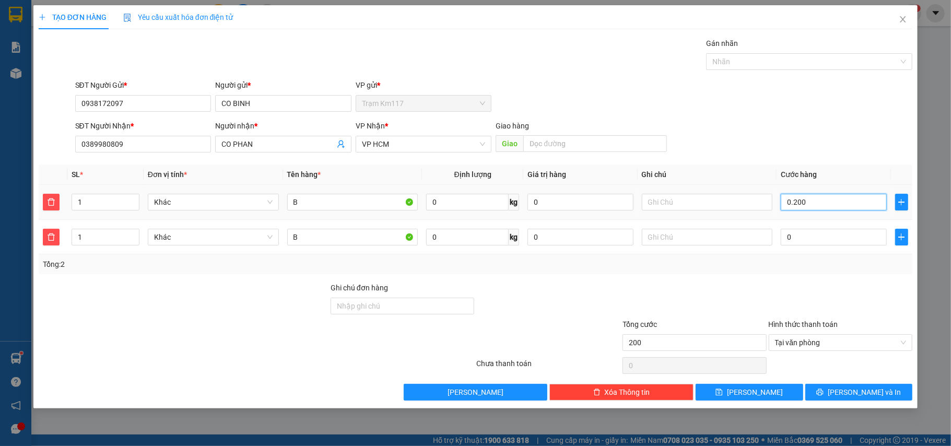
click at [797, 204] on input "0.200" at bounding box center [832, 202] width 105 height 17
click at [808, 201] on input "0.200" at bounding box center [832, 202] width 105 height 17
click at [807, 199] on input "0.200" at bounding box center [832, 202] width 105 height 17
type input "0"
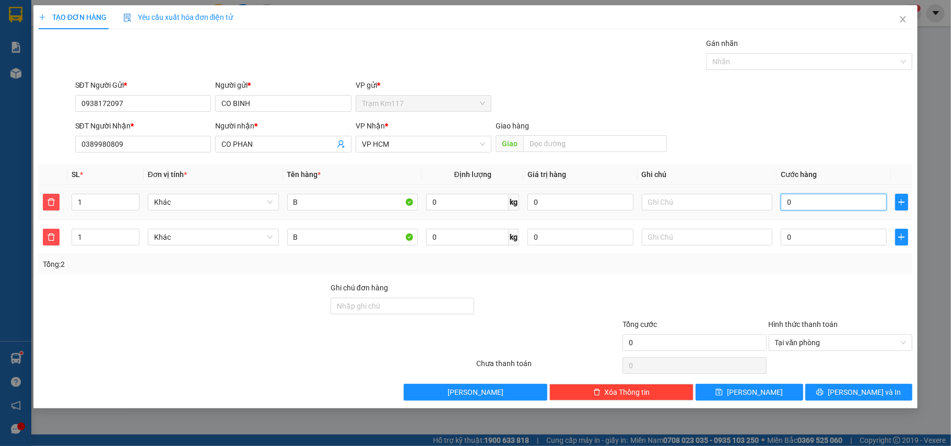
type input "20"
type input "200"
type input "2.000"
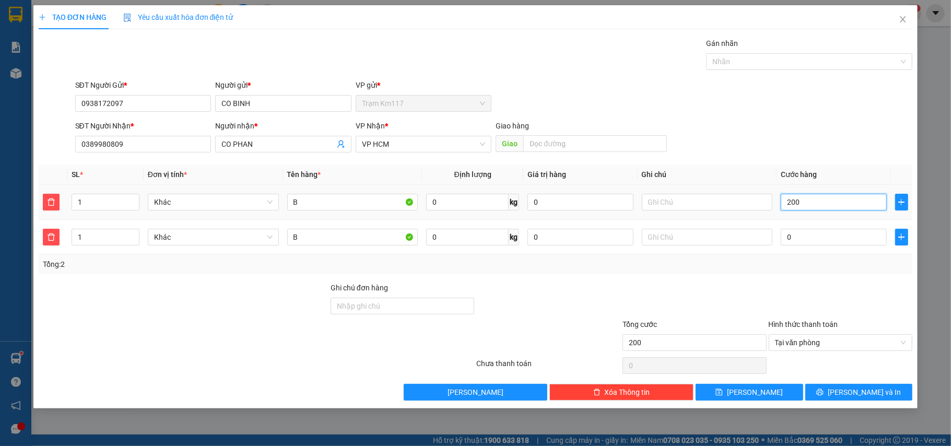
type input "2.000"
type input "22.000"
type input "02.000"
type input "2.000"
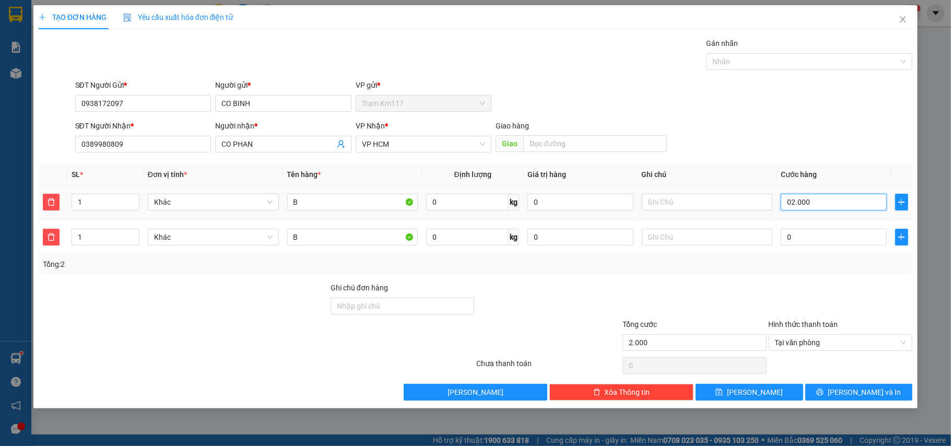
drag, startPoint x: 784, startPoint y: 204, endPoint x: 807, endPoint y: 205, distance: 23.0
drag, startPoint x: 807, startPoint y: 205, endPoint x: 813, endPoint y: 197, distance: 10.0
type input "2.000.000"
drag, startPoint x: 813, startPoint y: 197, endPoint x: 832, endPoint y: 175, distance: 28.9
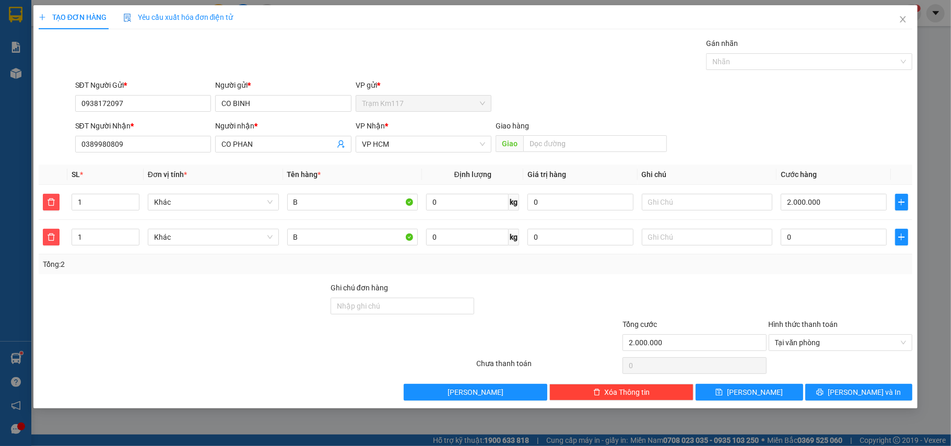
click at [832, 175] on th "Cước hàng" at bounding box center [833, 174] width 114 height 20
click at [821, 200] on input "2.000.000" at bounding box center [832, 202] width 105 height 17
click at [804, 203] on input "2.000.000" at bounding box center [832, 202] width 105 height 17
click at [820, 204] on input "2.000.000" at bounding box center [832, 202] width 105 height 17
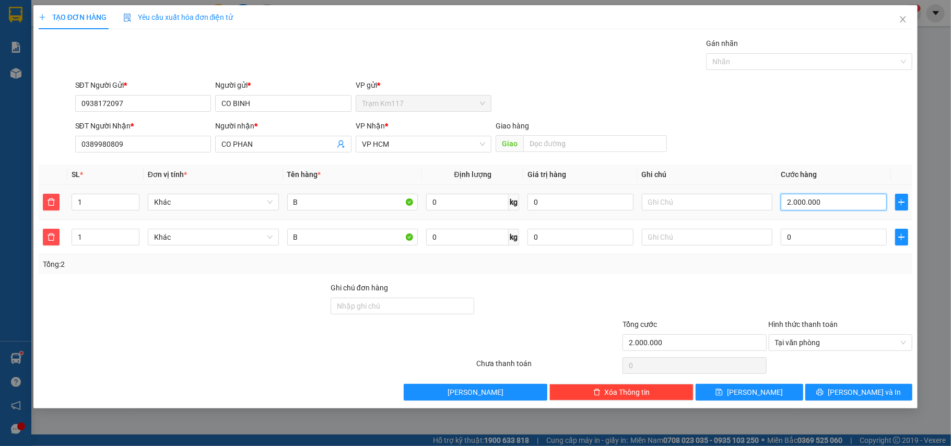
click at [820, 201] on input "2.000.000" at bounding box center [832, 202] width 105 height 17
click at [815, 205] on input "2.000.000" at bounding box center [832, 202] width 105 height 17
click at [814, 205] on input "2.000.000" at bounding box center [832, 202] width 105 height 17
type input "0"
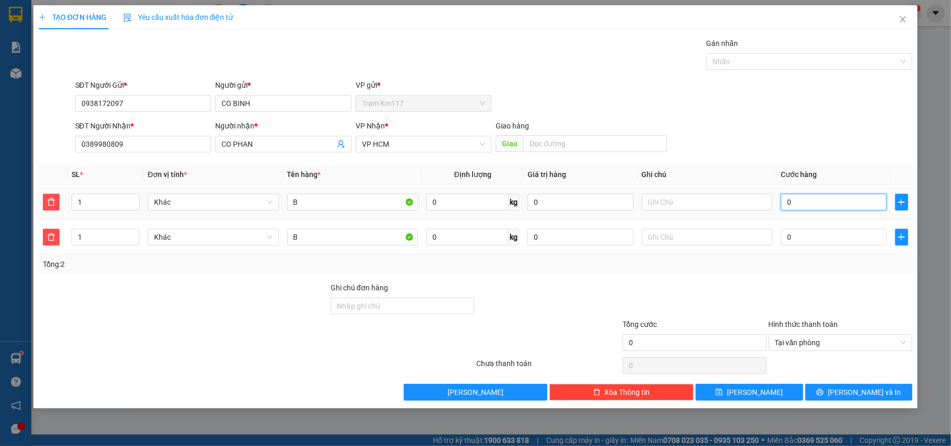
type input "20"
drag, startPoint x: 786, startPoint y: 201, endPoint x: 802, endPoint y: 203, distance: 16.3
click at [802, 203] on input "20" at bounding box center [832, 202] width 105 height 17
type input "20.000"
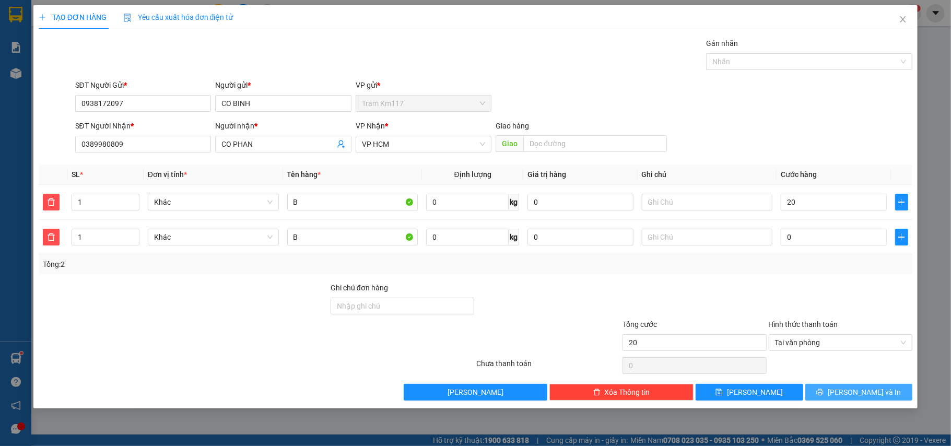
type input "20.000"
click at [880, 394] on button "[PERSON_NAME] và In" at bounding box center [859, 392] width 108 height 17
click at [880, 393] on button "[PERSON_NAME] và In" at bounding box center [859, 392] width 108 height 17
click at [456, 201] on input "0" at bounding box center [467, 202] width 82 height 17
type input "1"
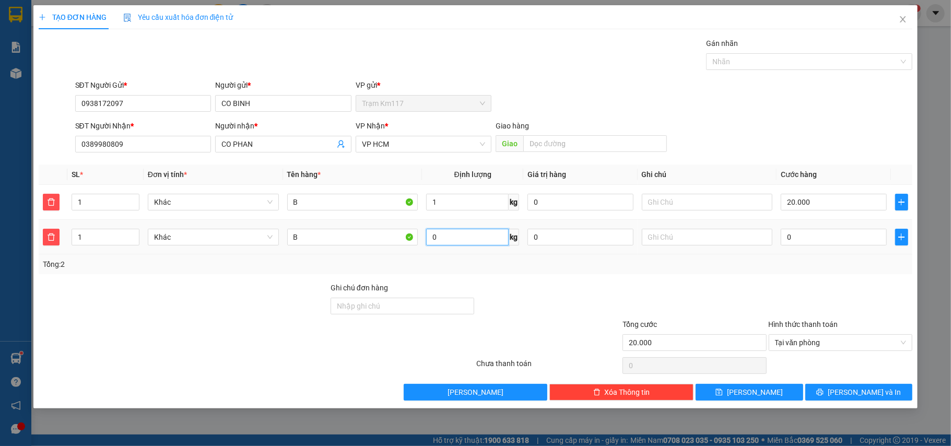
click at [446, 239] on input "0" at bounding box center [467, 237] width 82 height 17
click at [301, 239] on input "B" at bounding box center [352, 237] width 131 height 17
click at [293, 235] on input "B" at bounding box center [352, 237] width 131 height 17
click at [299, 237] on input "B" at bounding box center [352, 237] width 131 height 17
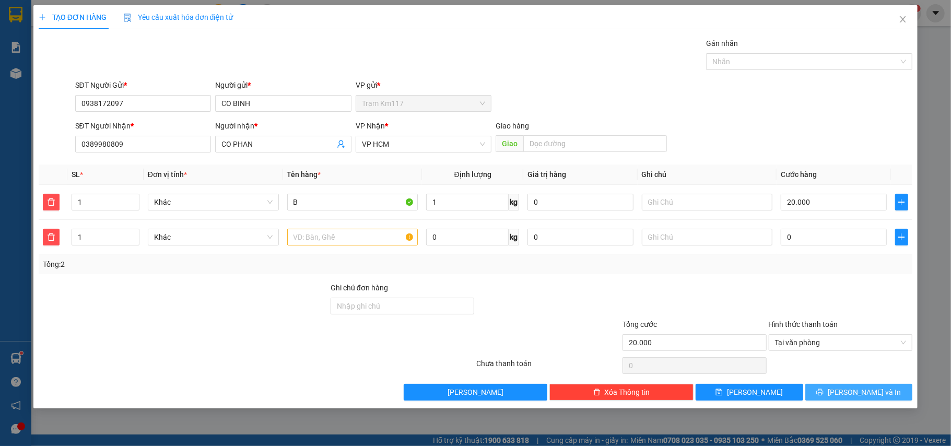
click at [825, 393] on button "[PERSON_NAME] và In" at bounding box center [859, 392] width 108 height 17
click at [303, 239] on input "text" at bounding box center [352, 237] width 131 height 17
type input "B"
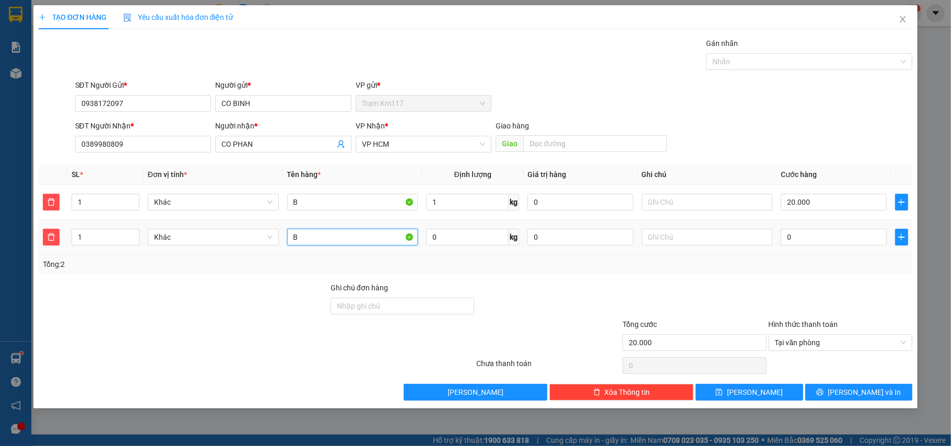
click at [301, 239] on input "B" at bounding box center [352, 237] width 131 height 17
click at [295, 230] on input "B" at bounding box center [352, 237] width 131 height 17
click at [291, 236] on input "B" at bounding box center [352, 237] width 131 height 17
click at [303, 240] on input "B" at bounding box center [352, 237] width 131 height 17
click at [303, 239] on input "B" at bounding box center [352, 237] width 131 height 17
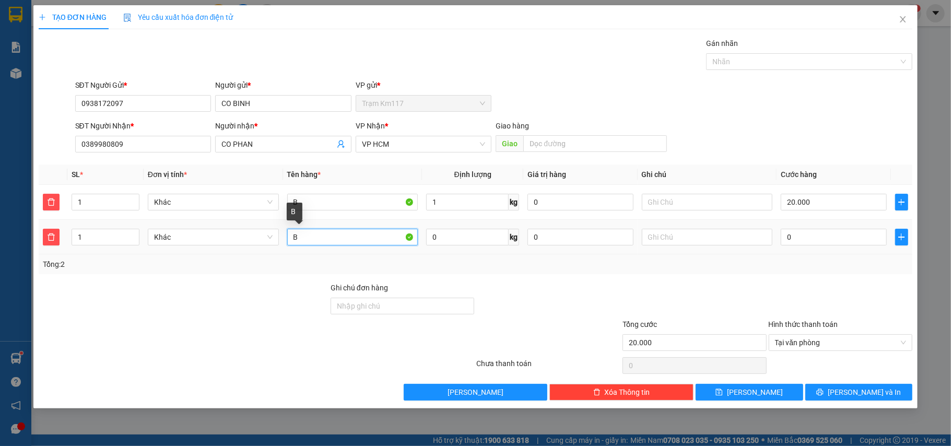
click at [299, 241] on input "B" at bounding box center [352, 237] width 131 height 17
drag, startPoint x: 299, startPoint y: 241, endPoint x: 330, endPoint y: 226, distance: 34.3
click at [301, 240] on input "B" at bounding box center [352, 237] width 131 height 17
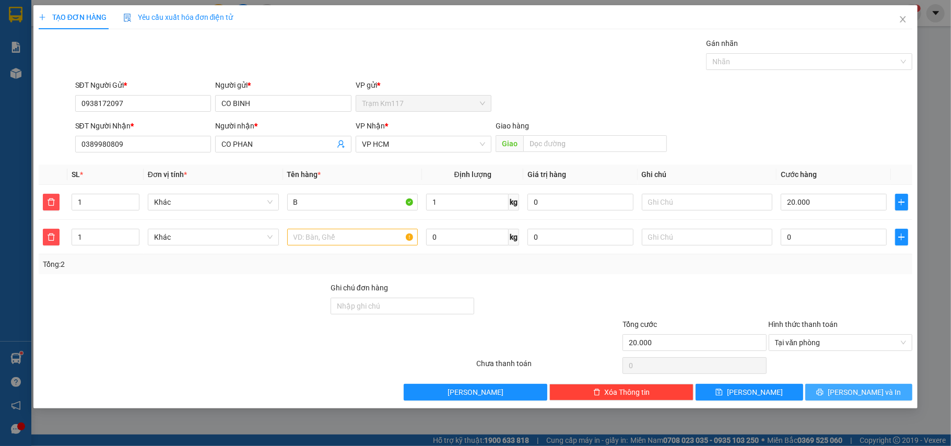
click at [854, 393] on span "[PERSON_NAME] và In" at bounding box center [863, 391] width 73 height 11
click at [95, 239] on input "1" at bounding box center [105, 237] width 67 height 16
click at [53, 243] on button "button" at bounding box center [51, 237] width 17 height 17
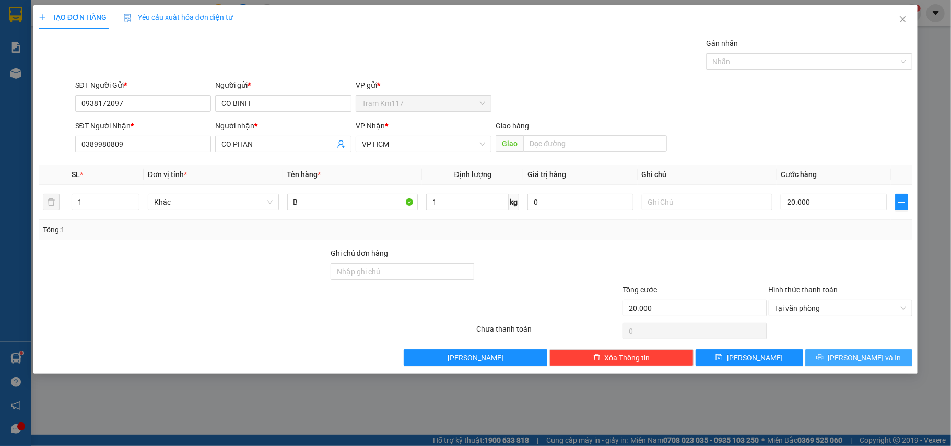
click at [860, 355] on span "[PERSON_NAME] và In" at bounding box center [863, 357] width 73 height 11
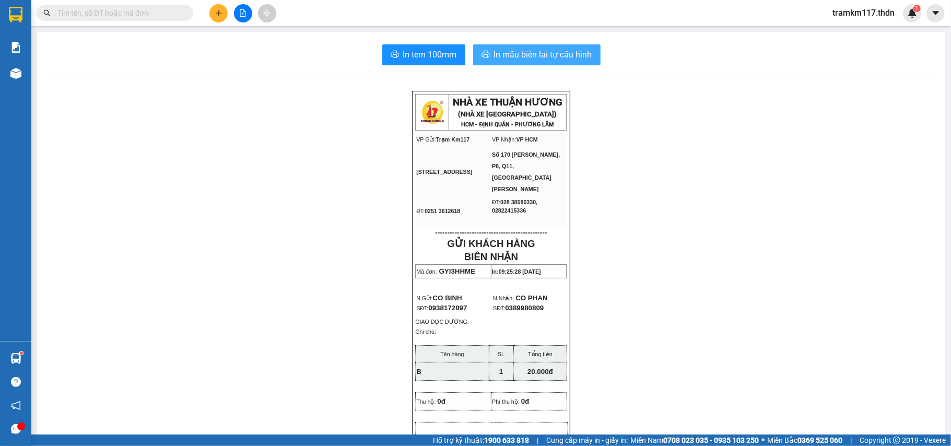
click at [559, 57] on span "In mẫu biên lai tự cấu hình" at bounding box center [543, 54] width 98 height 13
click at [556, 53] on span "In mẫu biên lai tự cấu hình" at bounding box center [543, 54] width 98 height 13
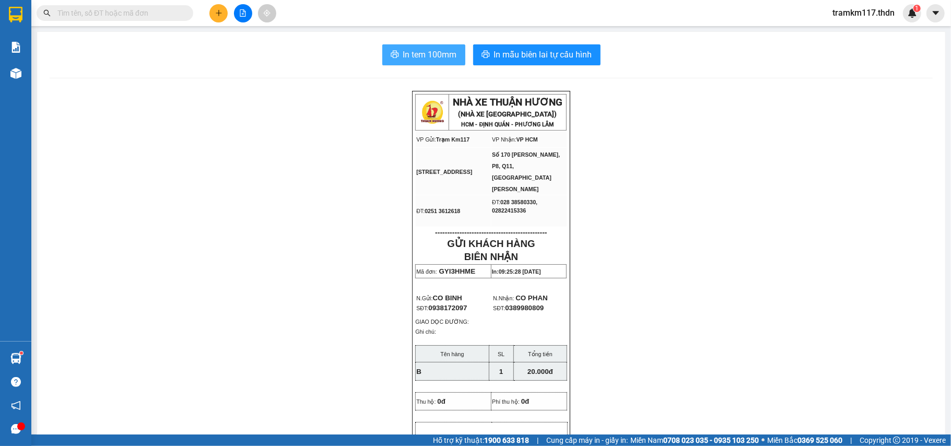
click at [424, 55] on span "In tem 100mm" at bounding box center [430, 54] width 54 height 13
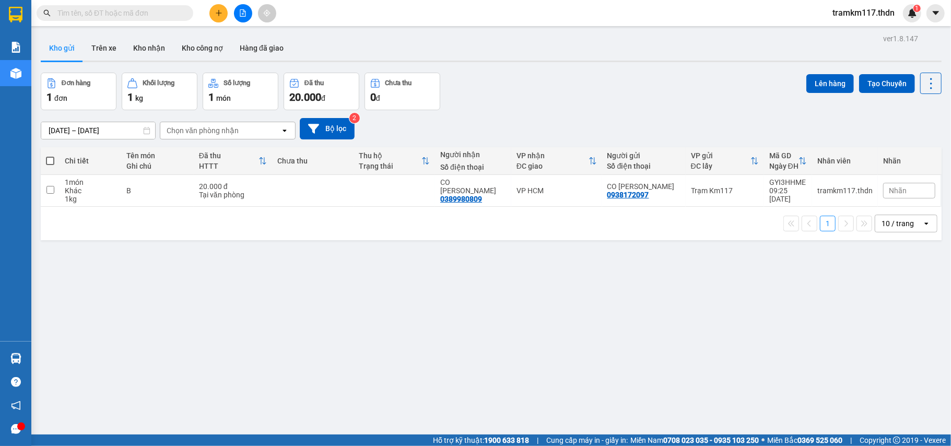
click at [719, 54] on div "Kho gửi Trên xe Kho nhận Kho công nợ Hàng đã giao" at bounding box center [491, 49] width 900 height 28
click at [727, 54] on div "Kho gửi Trên xe Kho nhận Kho công nợ Hàng đã giao" at bounding box center [491, 49] width 900 height 28
